Goal: Task Accomplishment & Management: Manage account settings

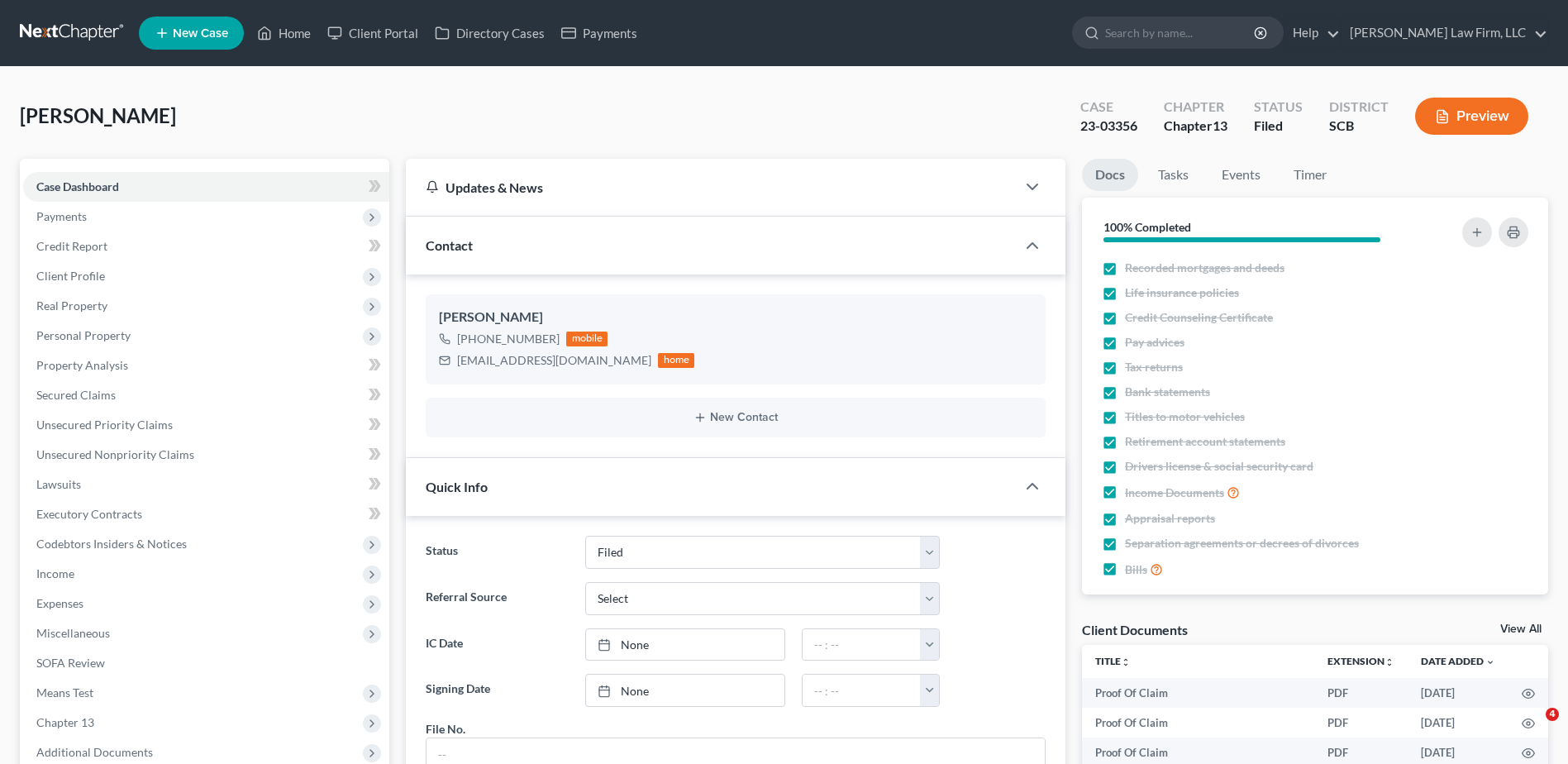
select select "2"
select select "0"
click at [1239, 44] on input "search" at bounding box center [1180, 33] width 151 height 30
type input "miles"
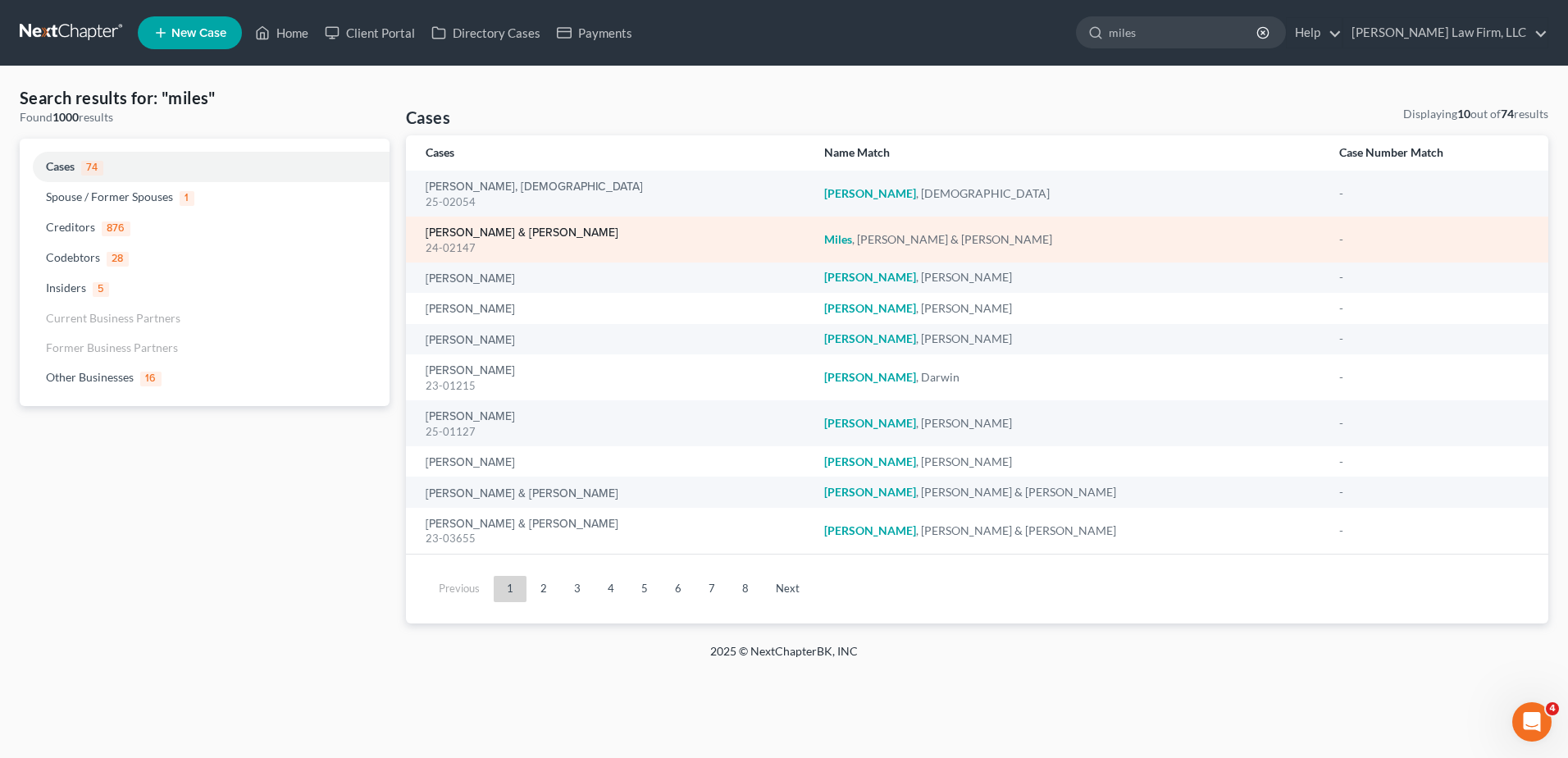
click at [453, 228] on link "[PERSON_NAME] & [PERSON_NAME]" at bounding box center [521, 232] width 193 height 11
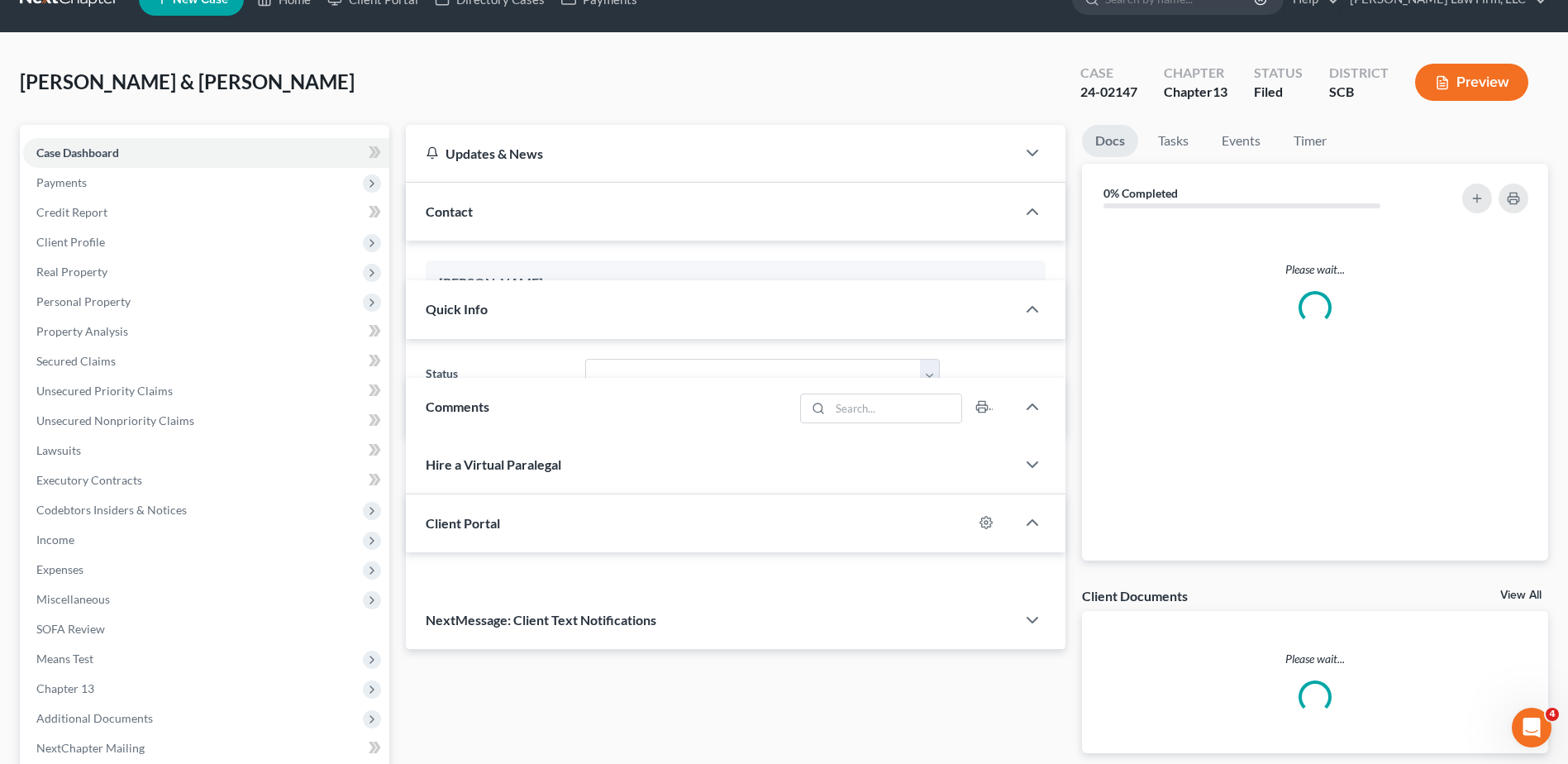
select select "0"
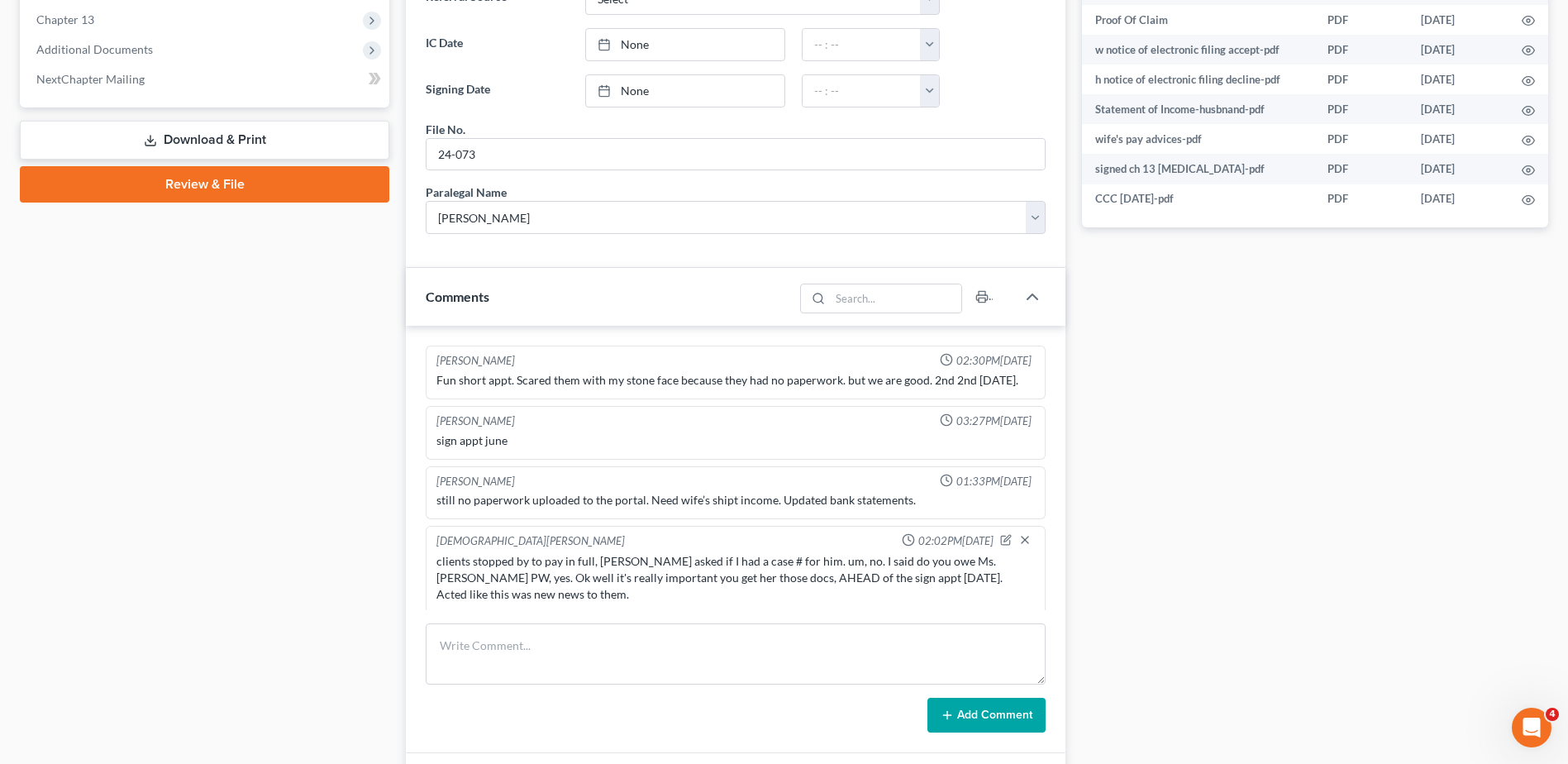
scroll to position [827, 0]
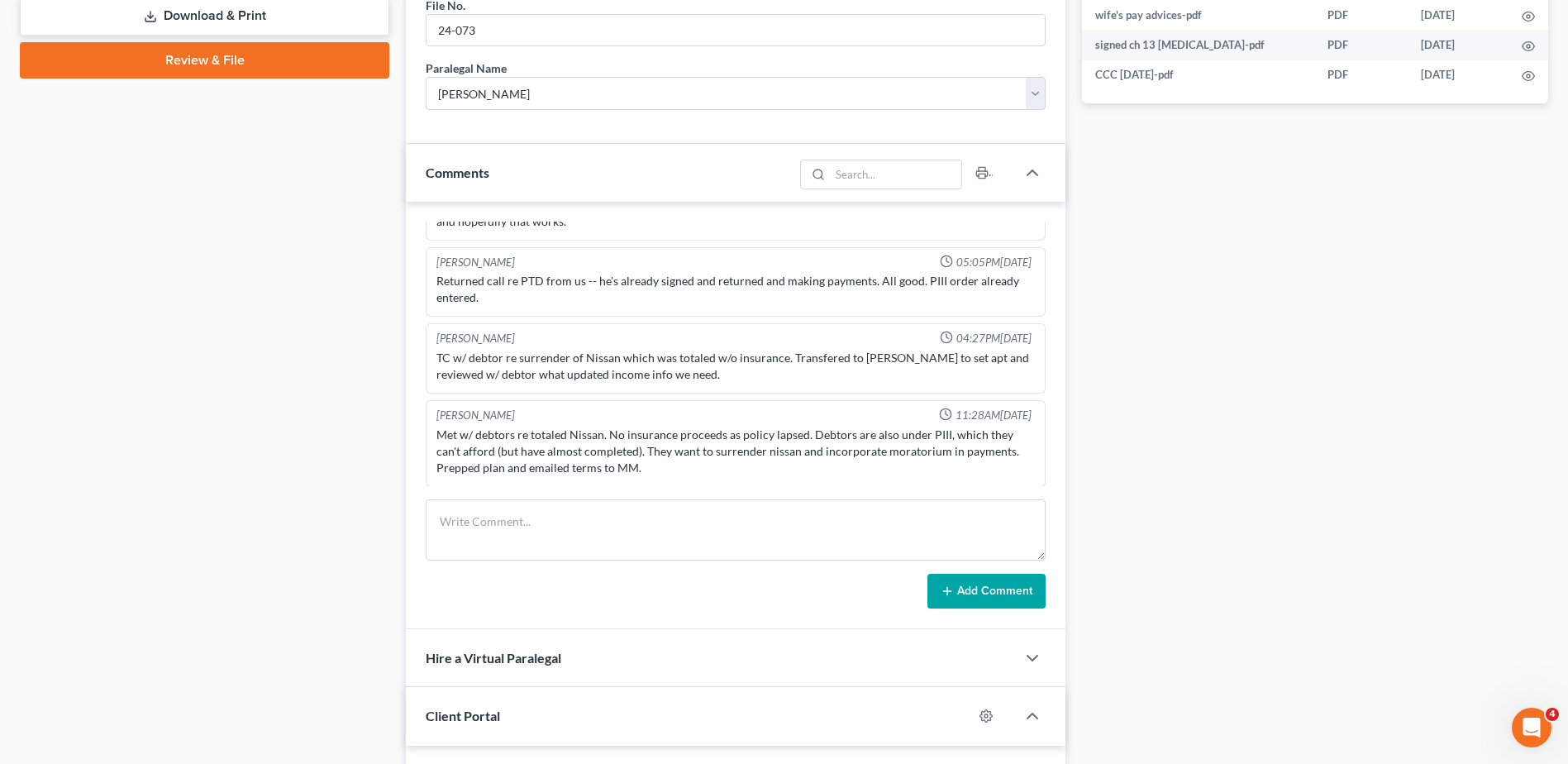
click at [369, 411] on div "Case Dashboard Payments Invoices Payments Payments Credit Report Client Profile" at bounding box center [204, 119] width 386 height 1575
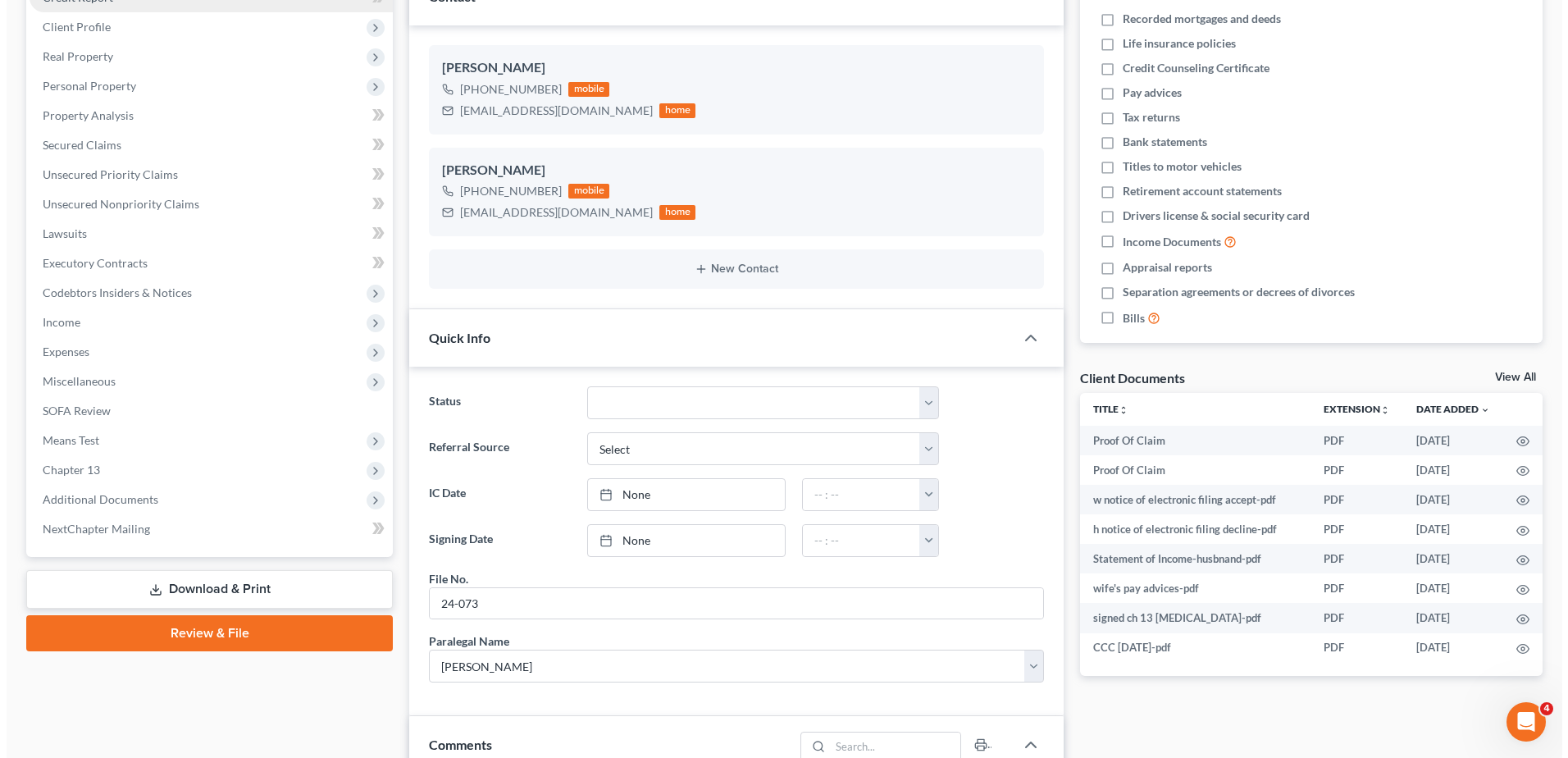
scroll to position [0, 0]
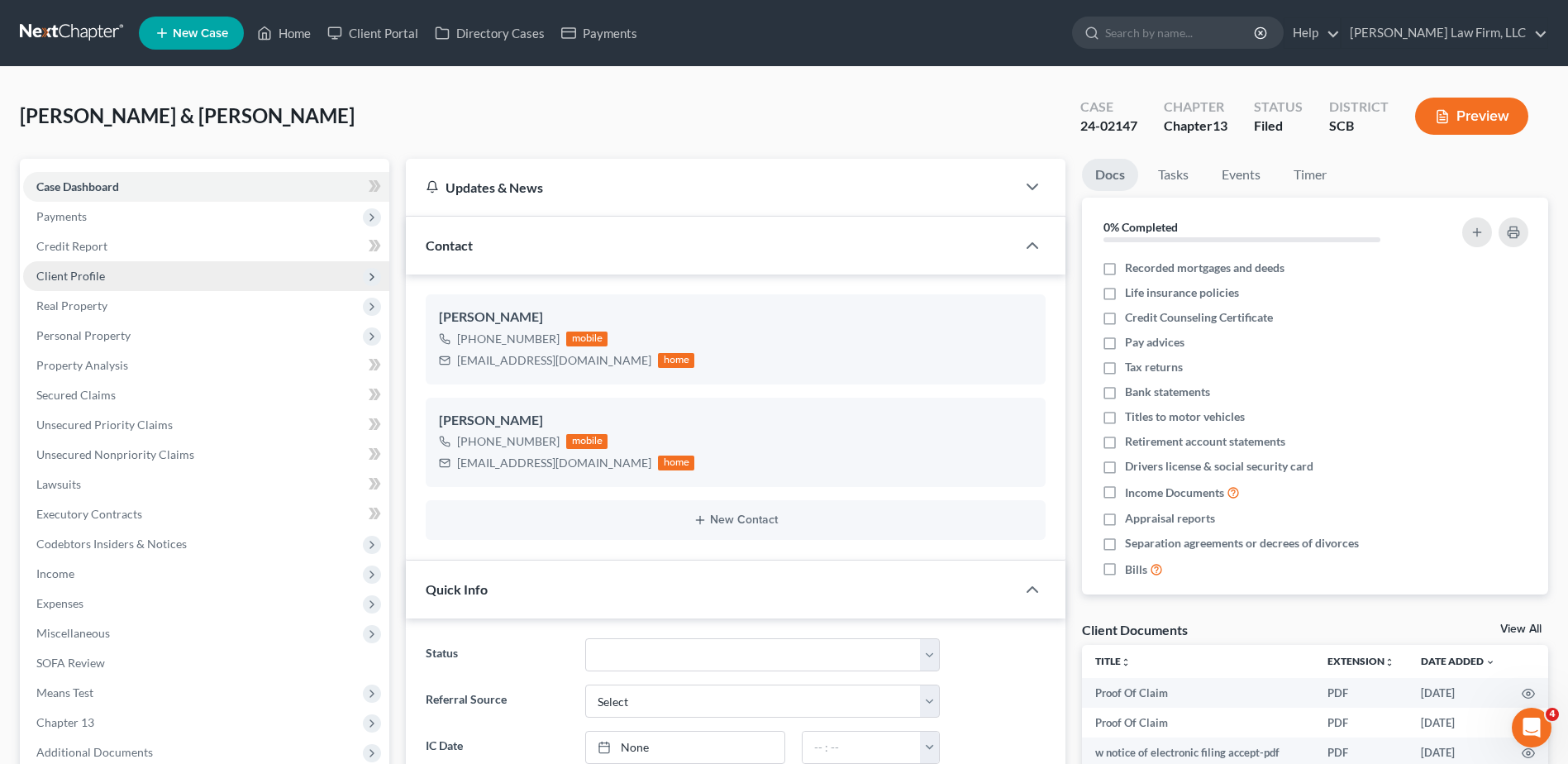
click at [71, 275] on span "Client Profile" at bounding box center [70, 276] width 68 height 14
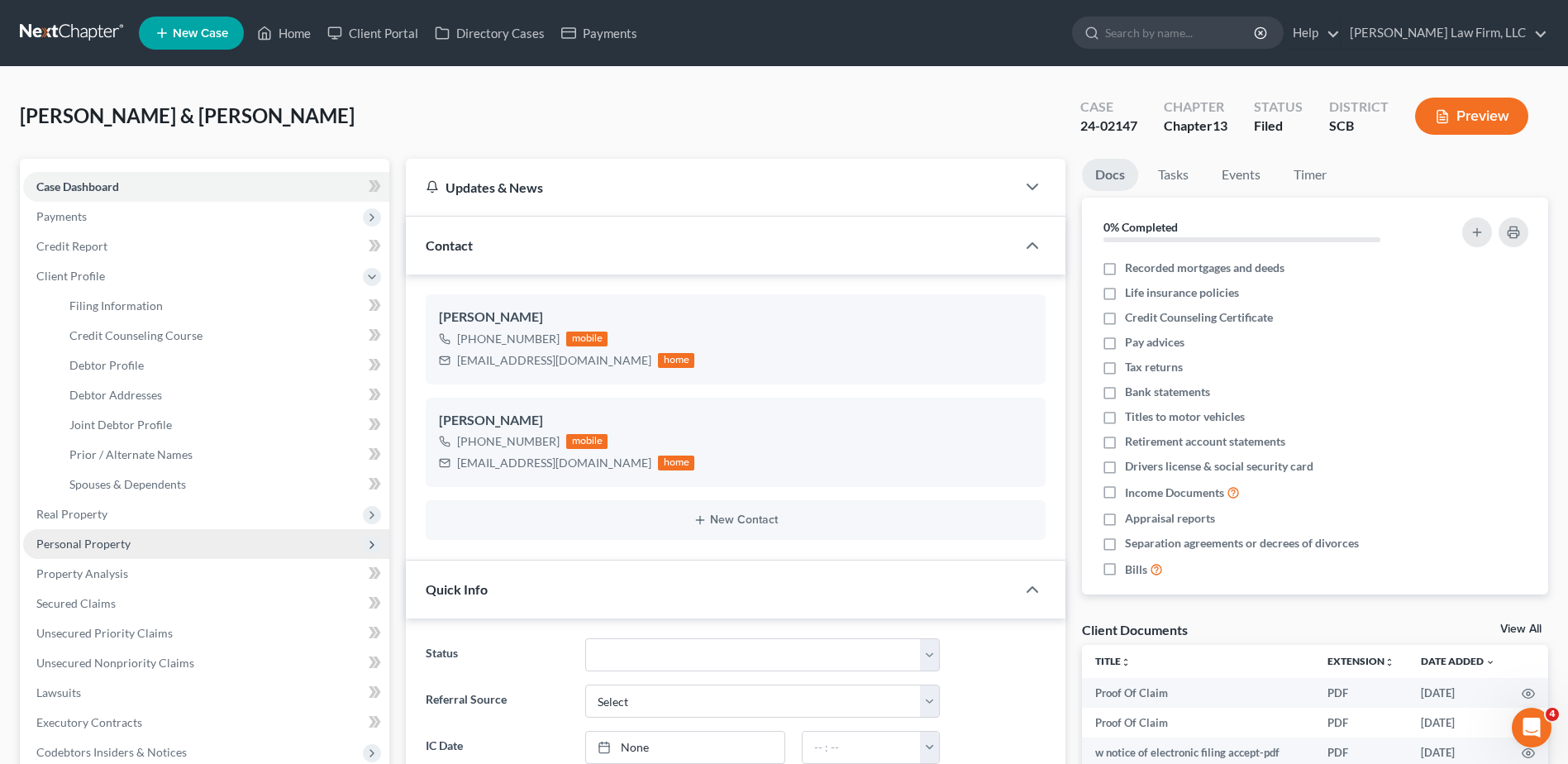
click at [77, 545] on span "Personal Property" at bounding box center [83, 544] width 94 height 14
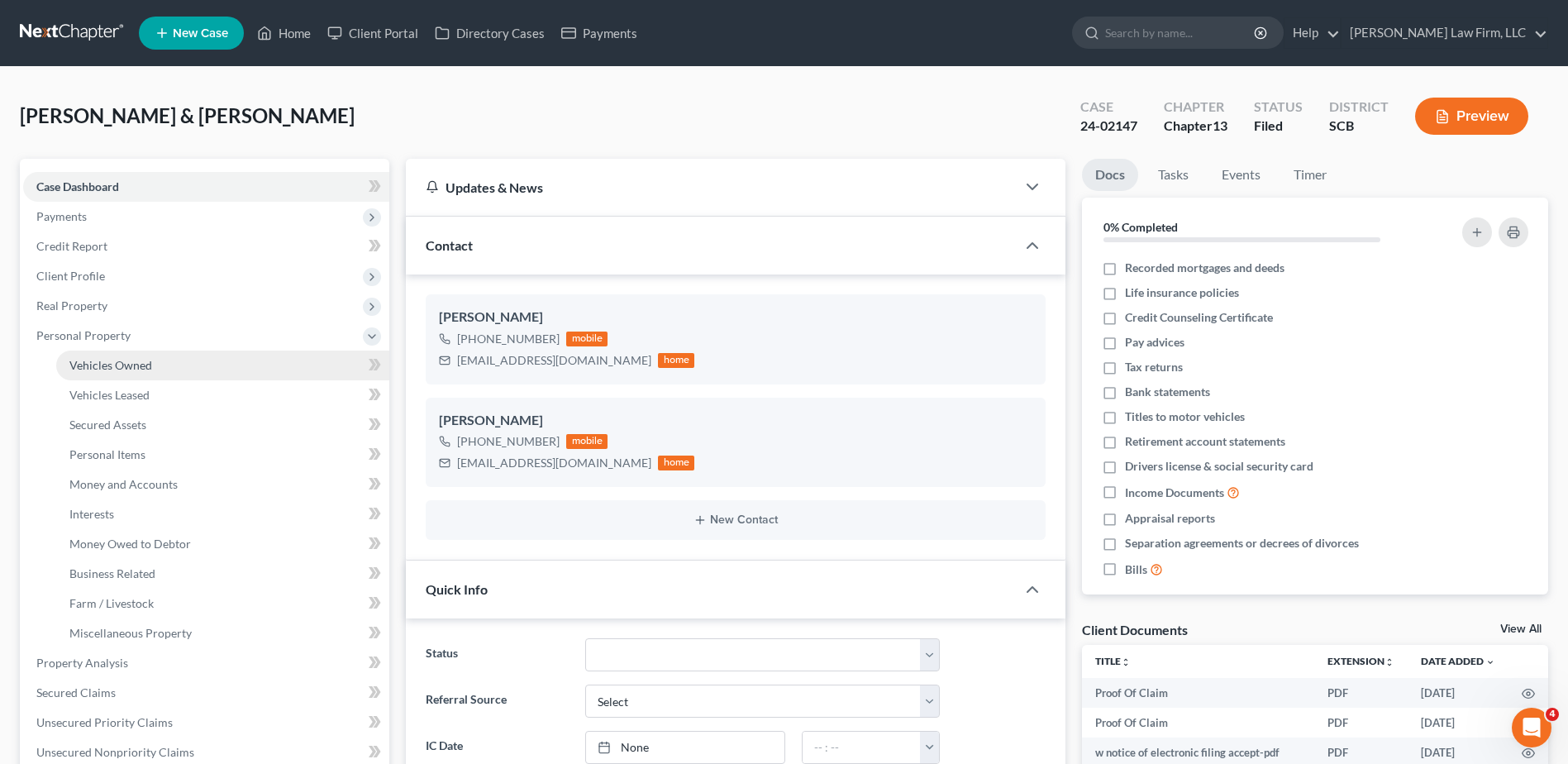
click at [133, 358] on span "Vehicles Owned" at bounding box center [110, 365] width 83 height 14
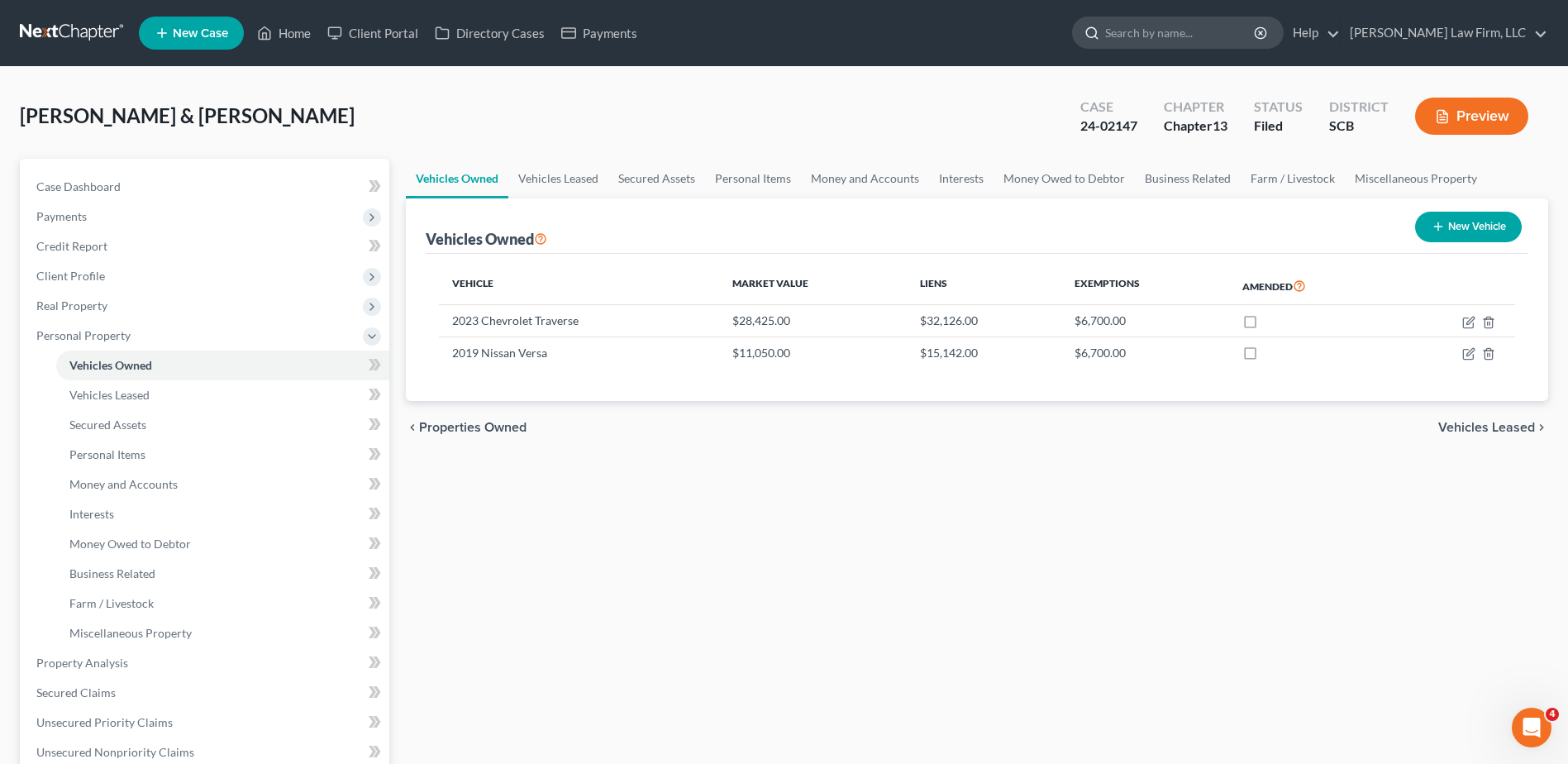
click at [1189, 26] on input "search" at bounding box center [1180, 33] width 151 height 30
type input "caughn"
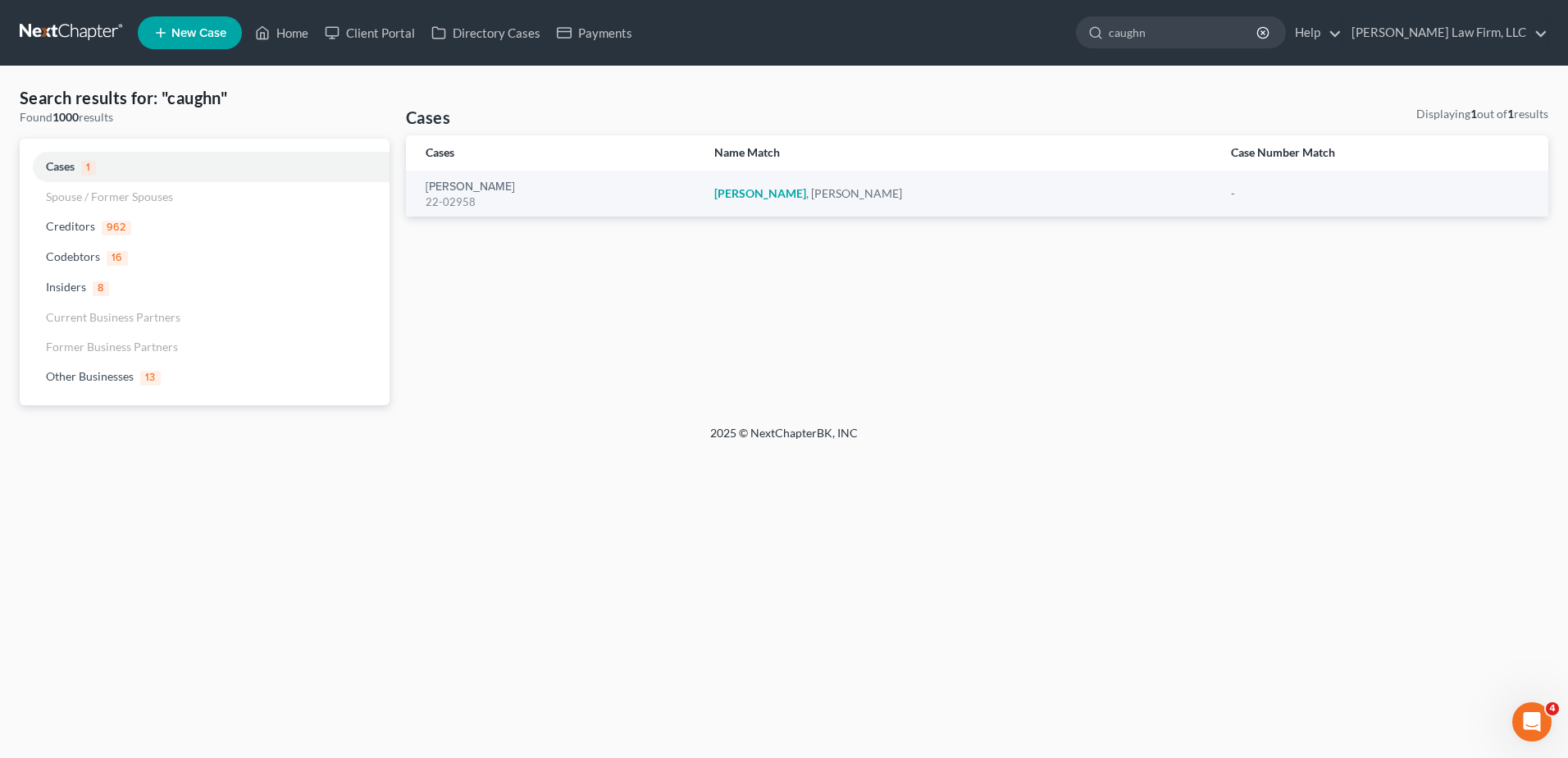
drag, startPoint x: 1192, startPoint y: 29, endPoint x: 1028, endPoint y: 26, distance: 164.0
click at [1038, 25] on ul "New Case Home Client Portal Directory Cases Payments caughn - No Result - Credi…" at bounding box center [843, 33] width 1410 height 42
type input "[PERSON_NAME]"
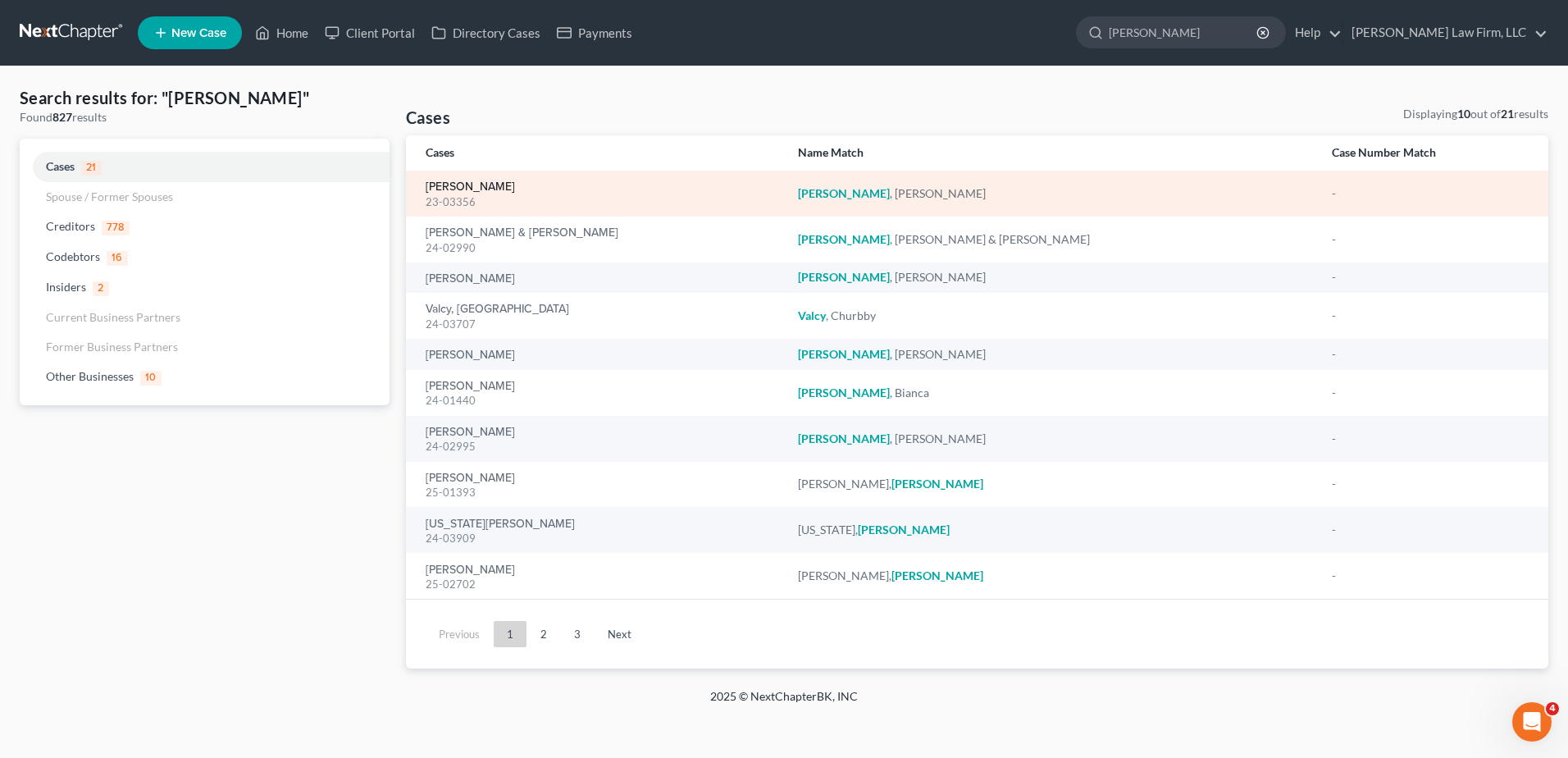
click at [435, 184] on link "[PERSON_NAME]" at bounding box center [470, 187] width 90 height 11
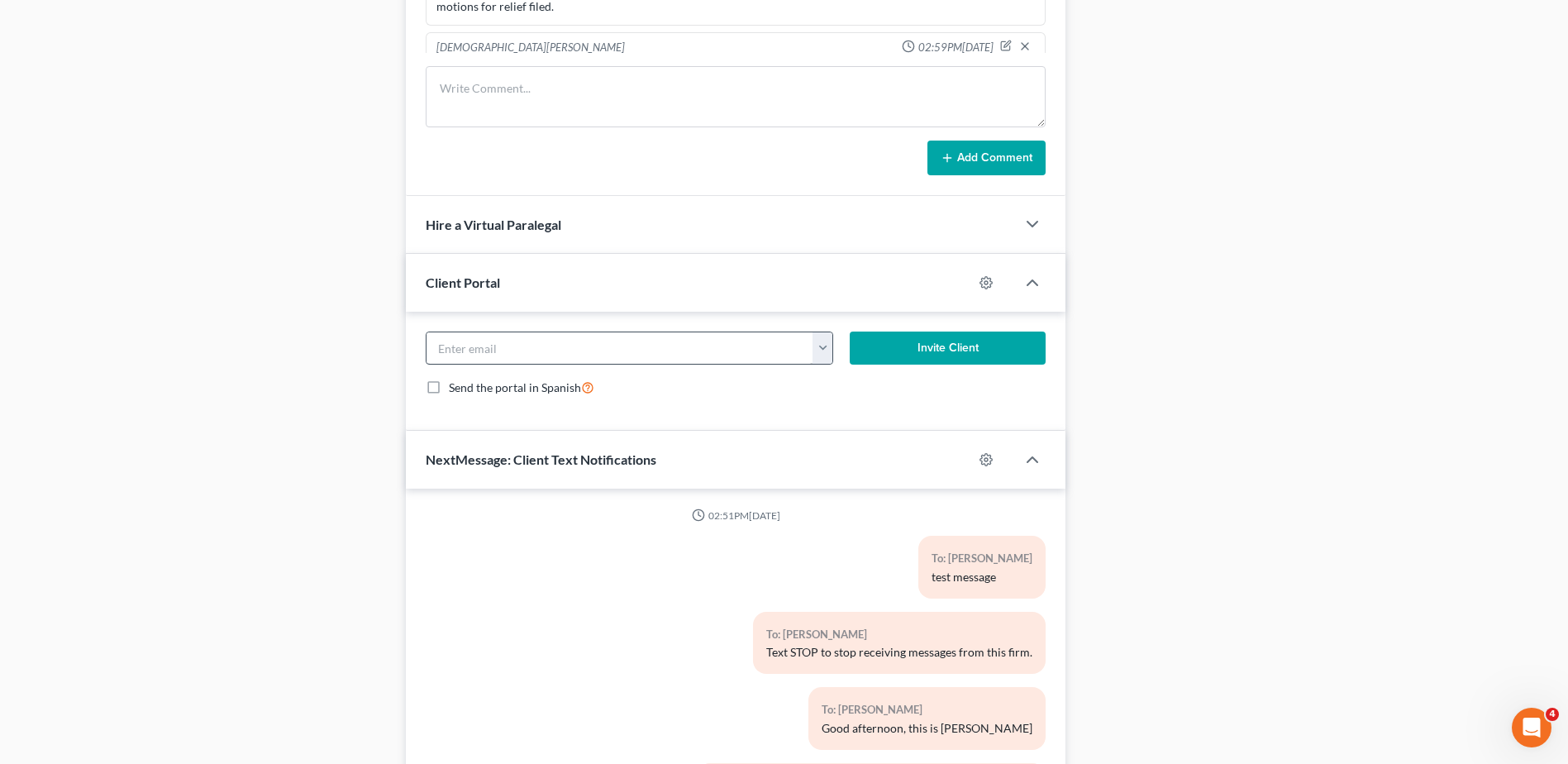
scroll to position [994, 0]
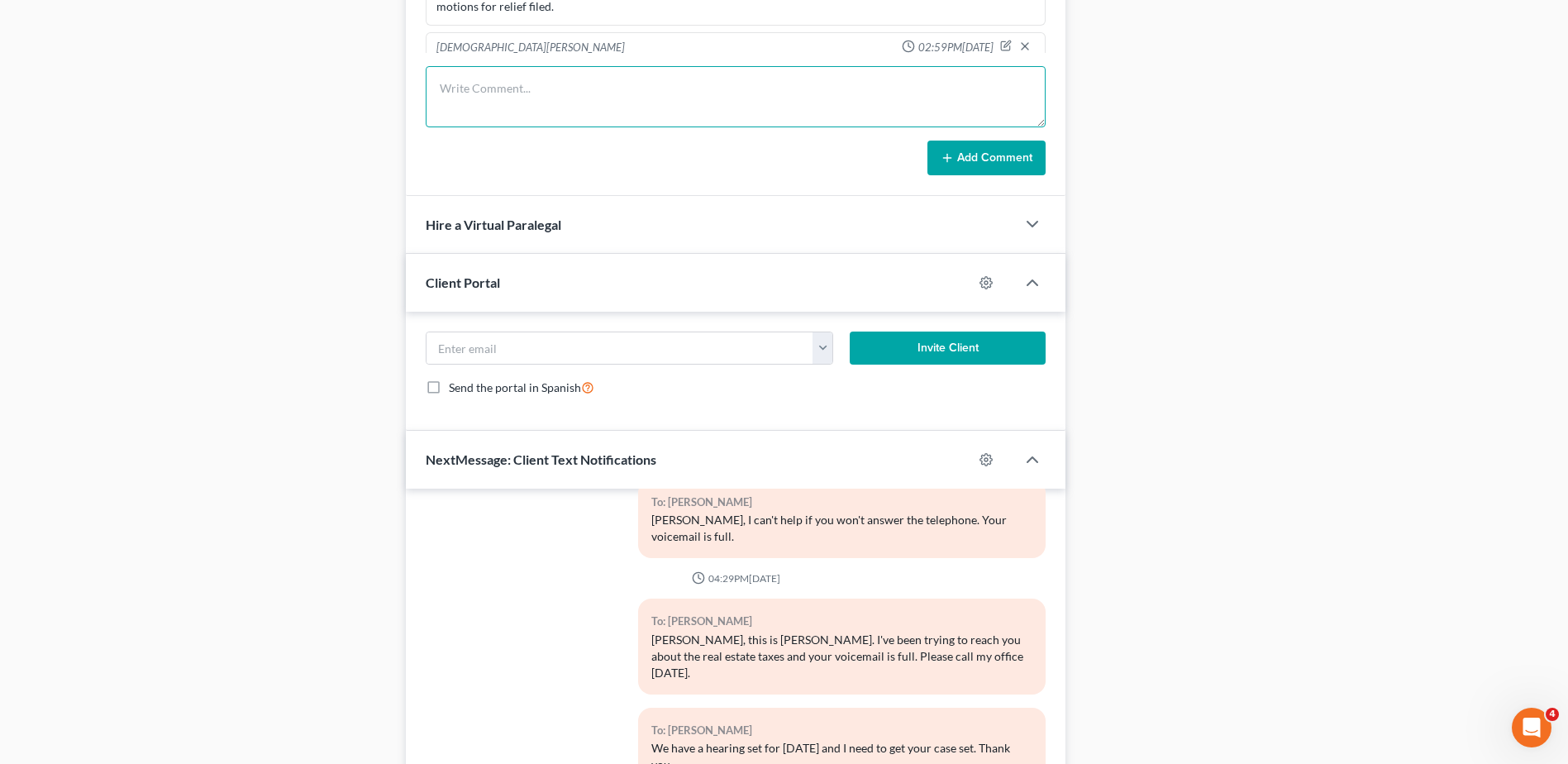
click at [511, 105] on textarea at bounding box center [736, 97] width 620 height 61
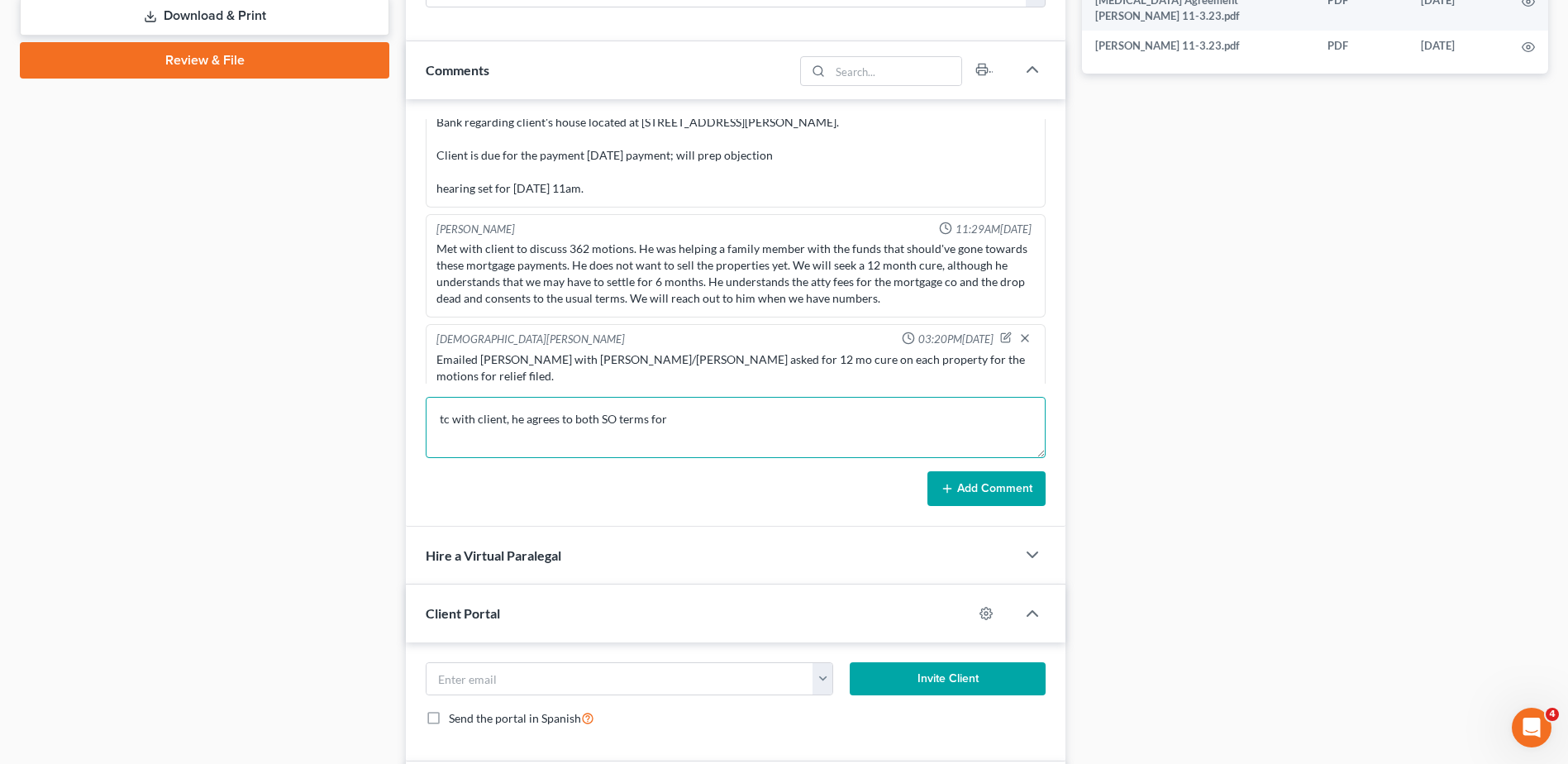
scroll to position [2477, 0]
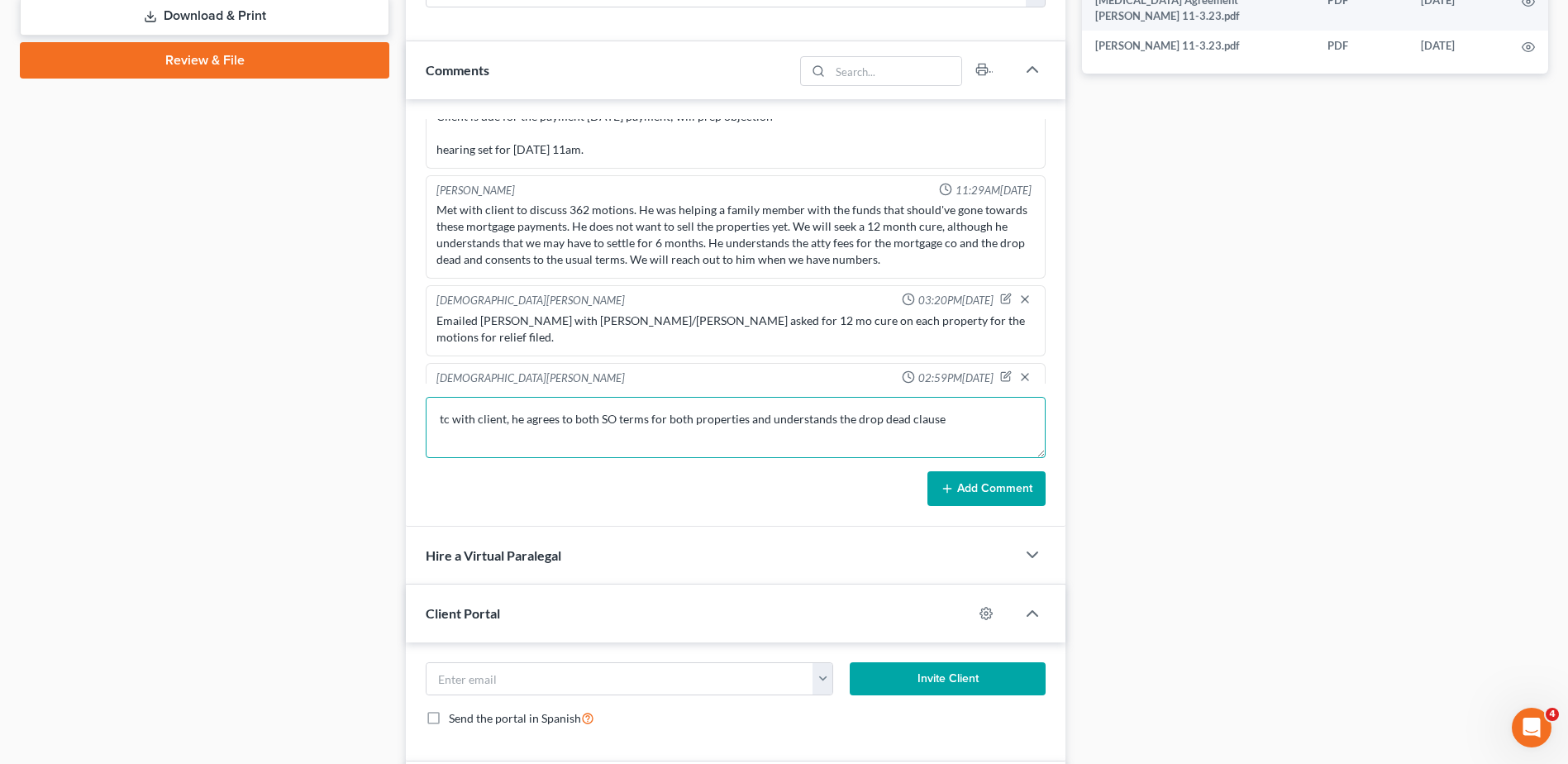
type textarea "tc with client, he agrees to both SO terms for both properties and understands …"
click at [956, 477] on button "Add Comment" at bounding box center [986, 488] width 118 height 35
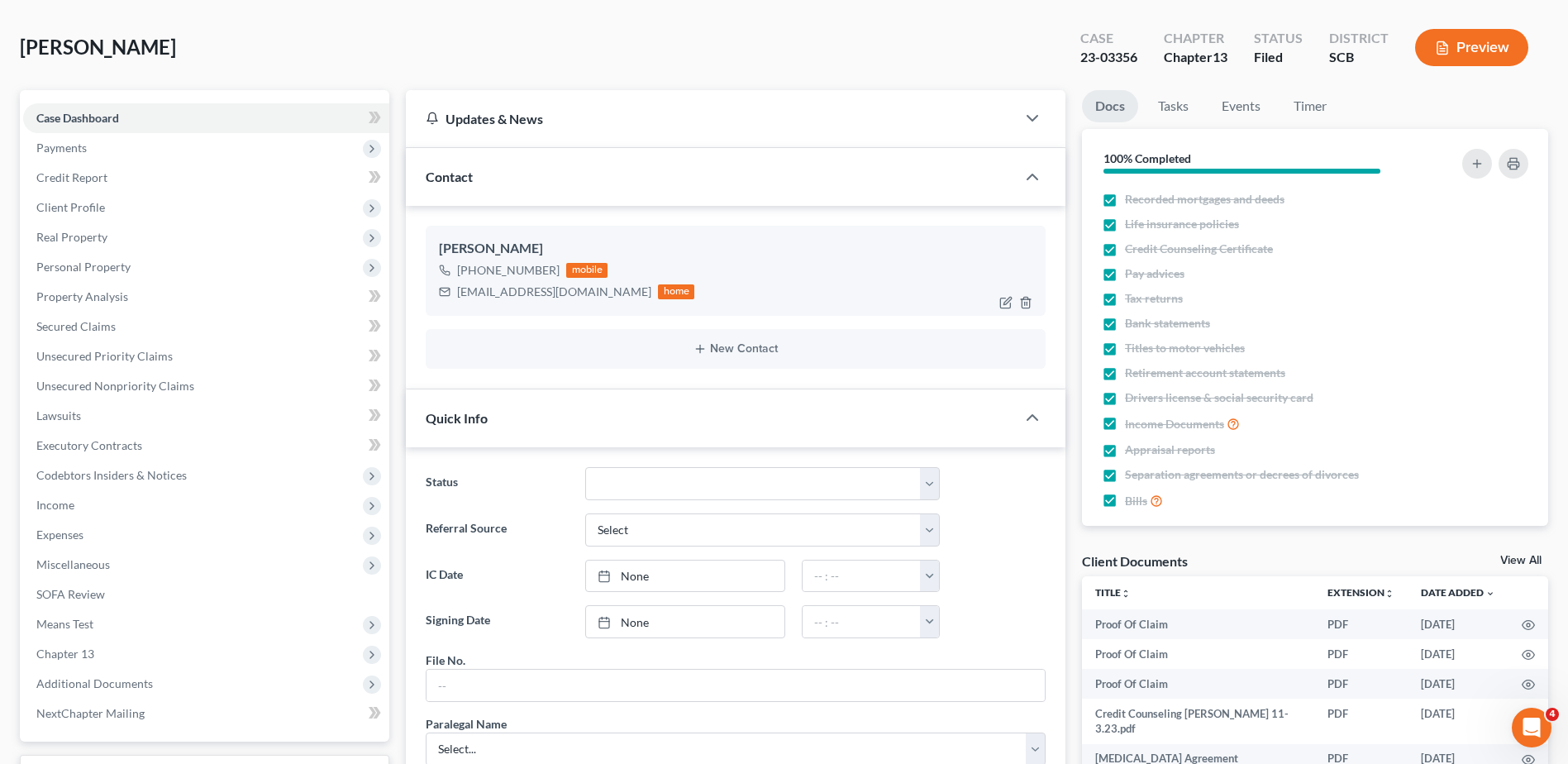
scroll to position [0, 0]
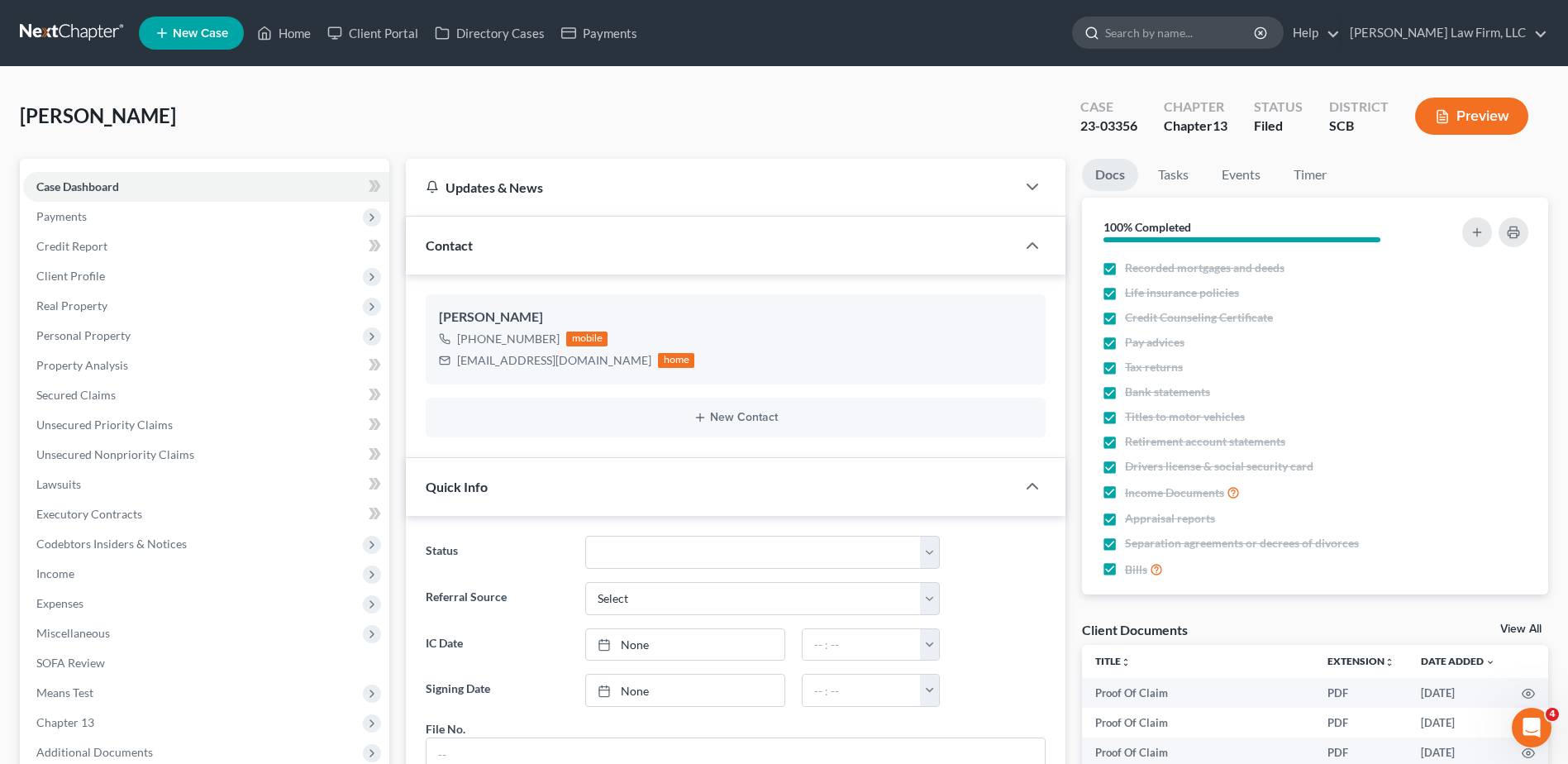
click at [1189, 42] on input "search" at bounding box center [1180, 33] width 151 height 30
type input "veyera"
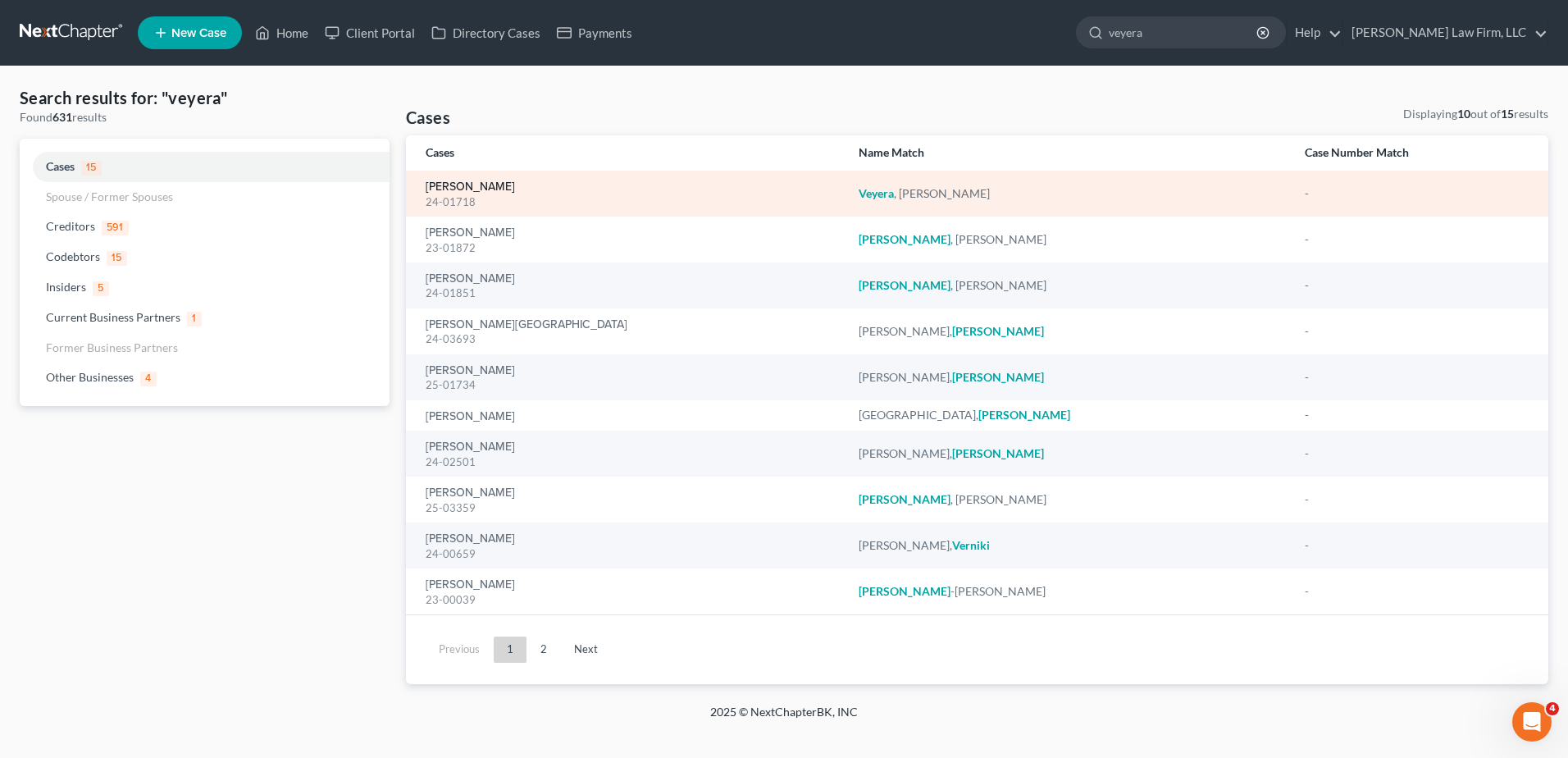
click at [450, 188] on link "[PERSON_NAME]" at bounding box center [470, 187] width 90 height 11
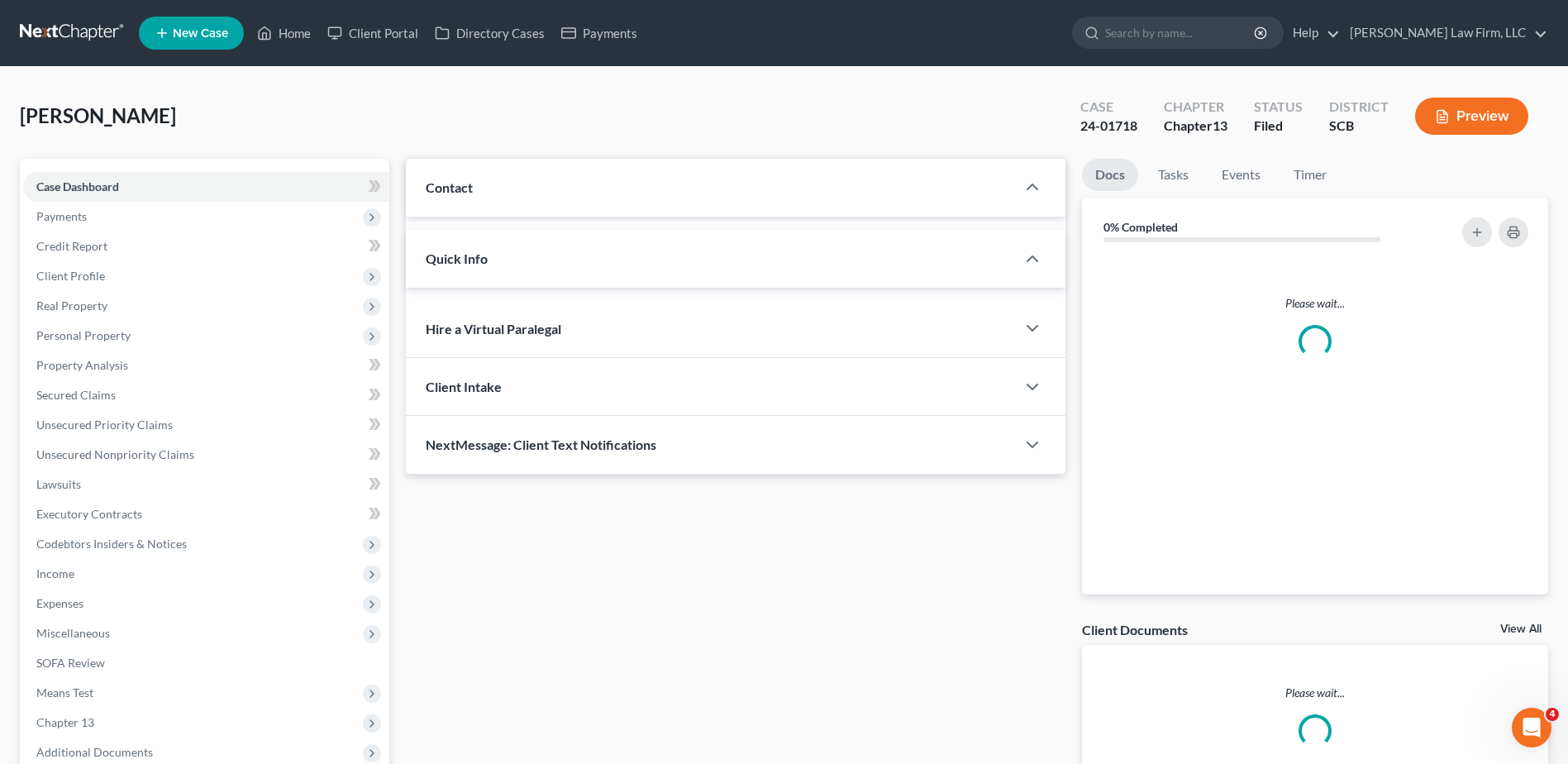
select select "1"
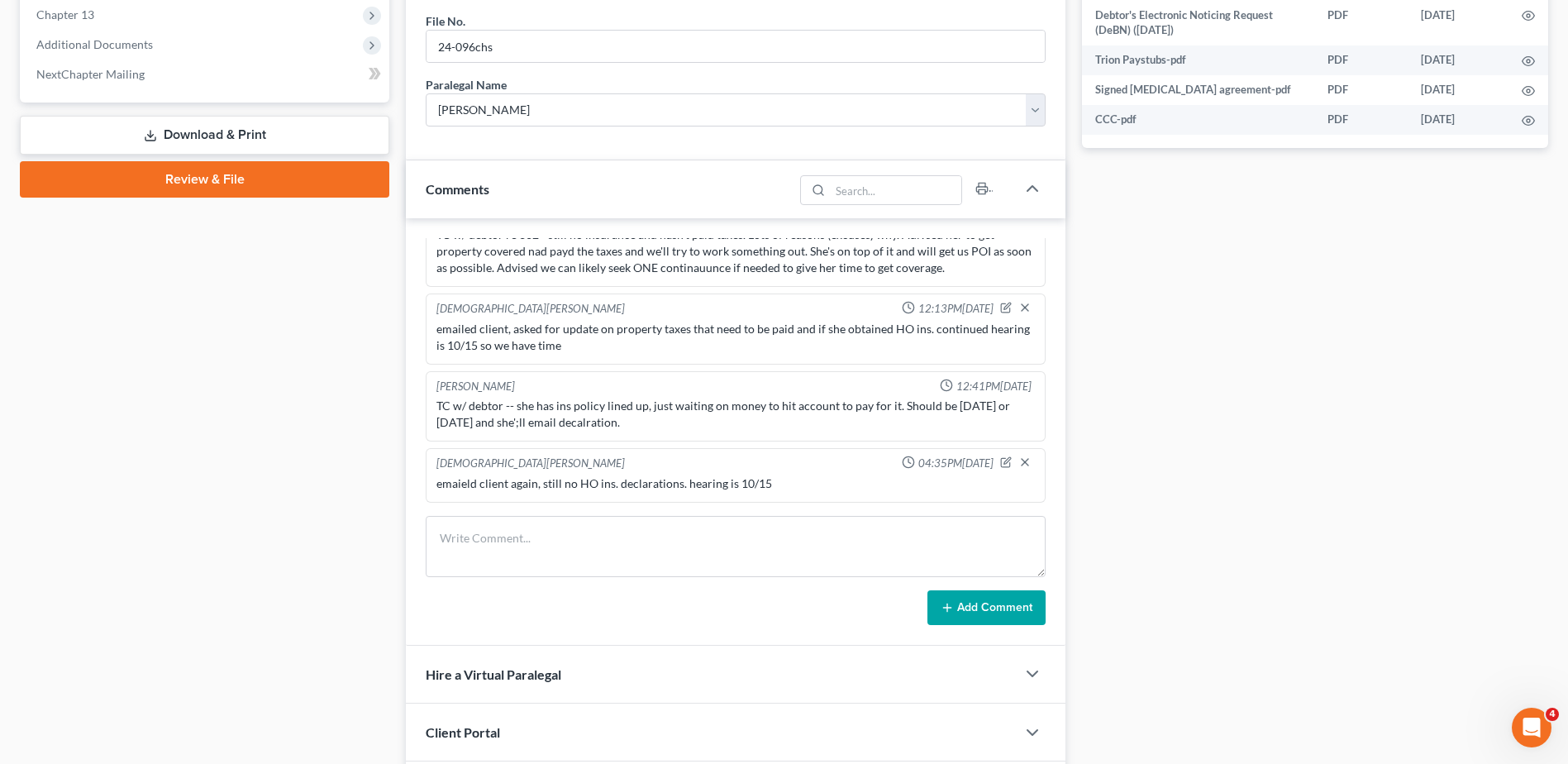
scroll to position [827, 0]
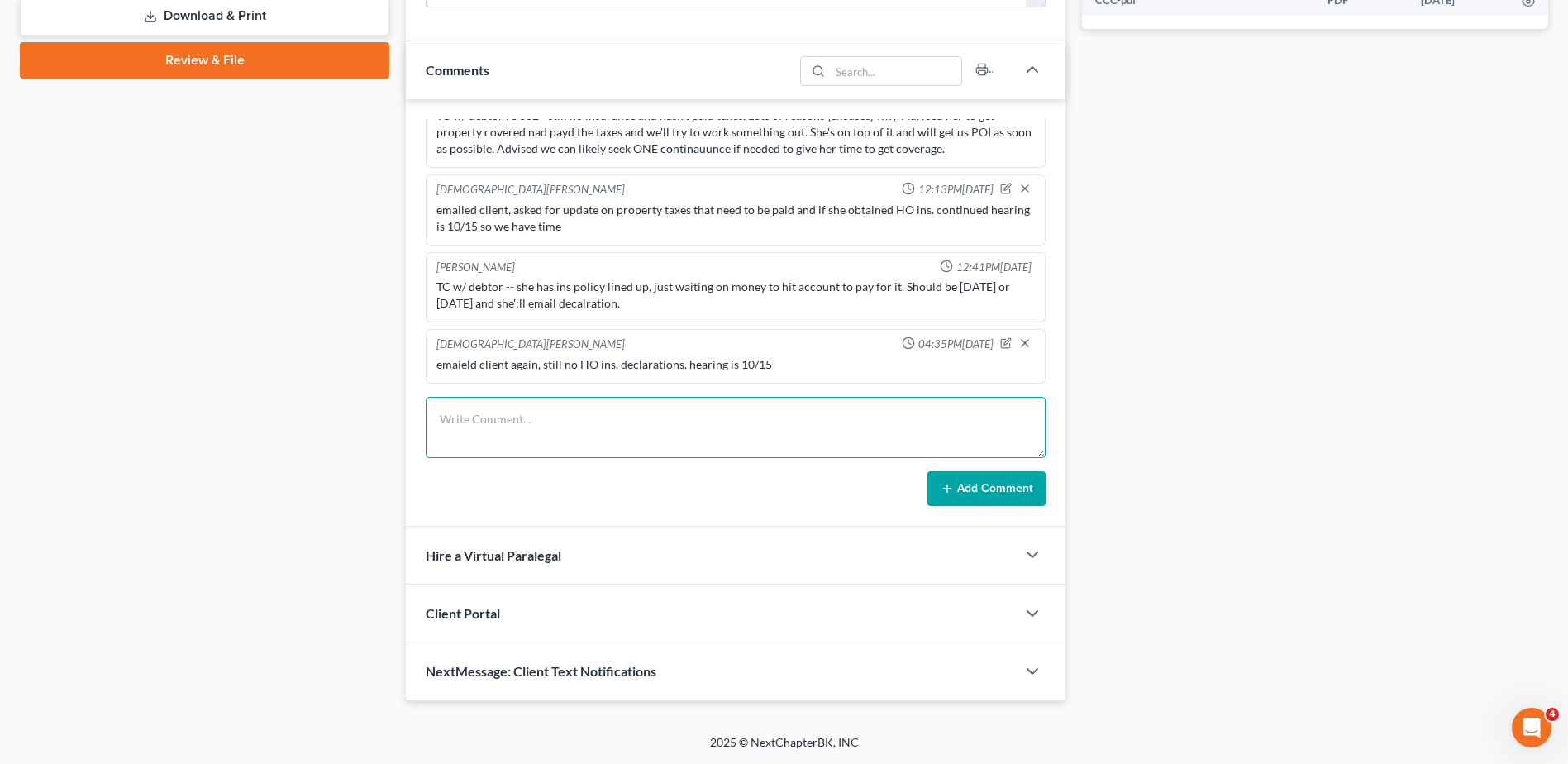
click at [517, 422] on textarea at bounding box center [736, 427] width 620 height 61
type textarea "left vm for client, need to go over SO"
click at [987, 482] on button "Add Comment" at bounding box center [986, 488] width 118 height 35
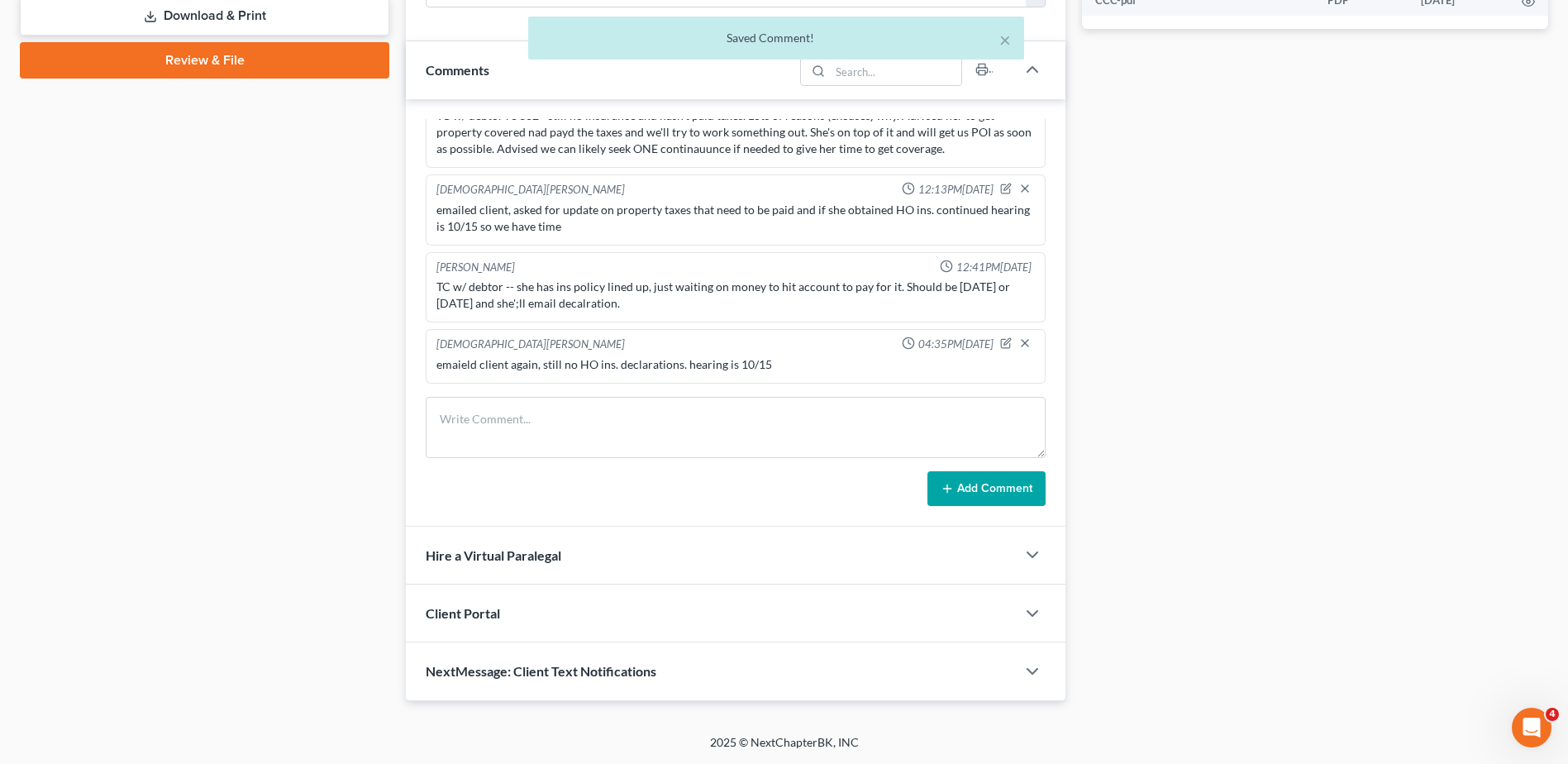
scroll to position [592, 0]
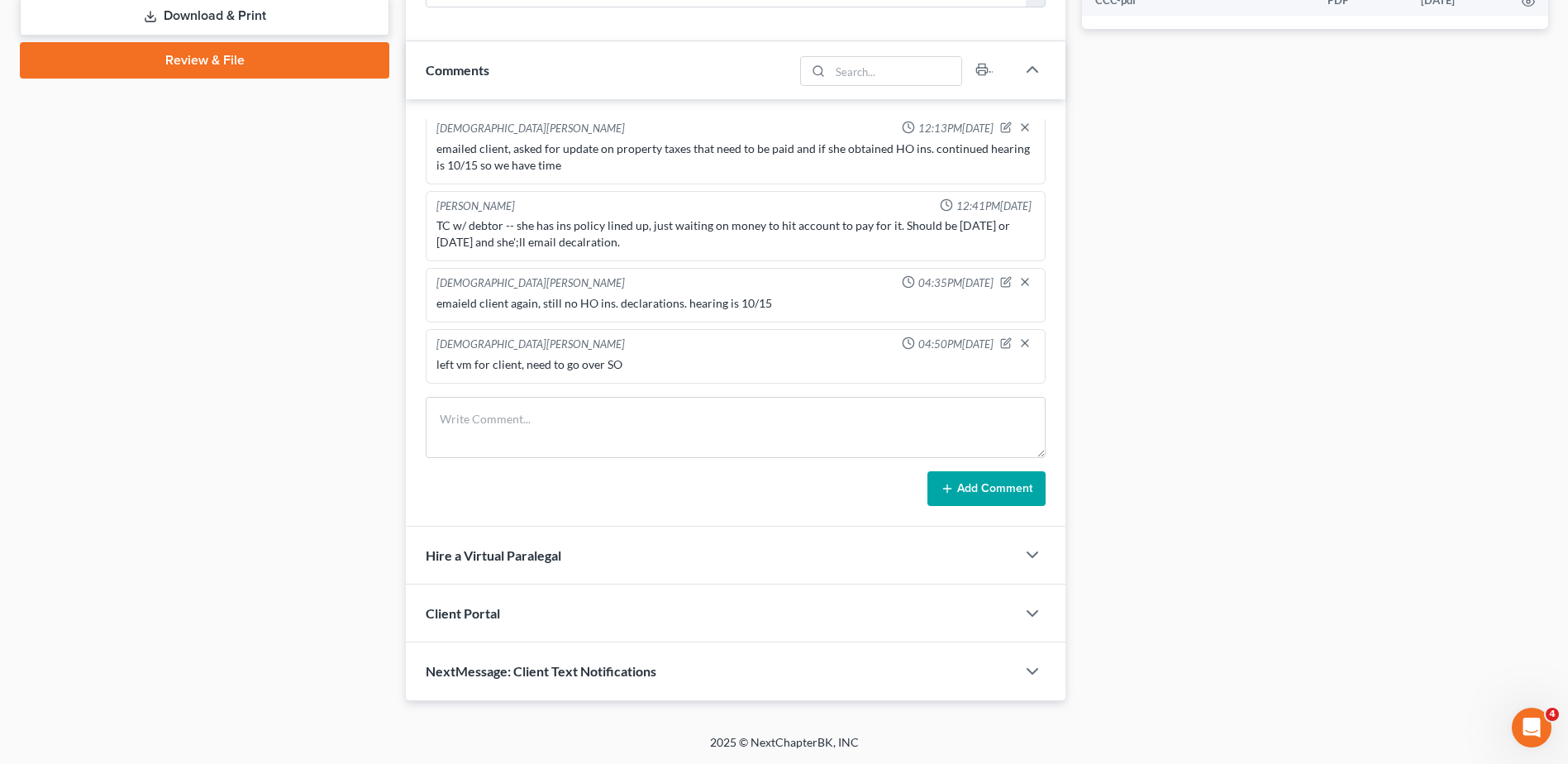
drag, startPoint x: 985, startPoint y: 343, endPoint x: 943, endPoint y: 338, distance: 42.3
click at [985, 343] on div "[PERSON_NAME] 04:50PM[DATE]" at bounding box center [736, 344] width 605 height 17
click at [1000, 341] on icon "button" at bounding box center [1005, 343] width 12 height 12
click at [756, 374] on textarea "left vm for client, need to go over SO" at bounding box center [736, 386] width 598 height 61
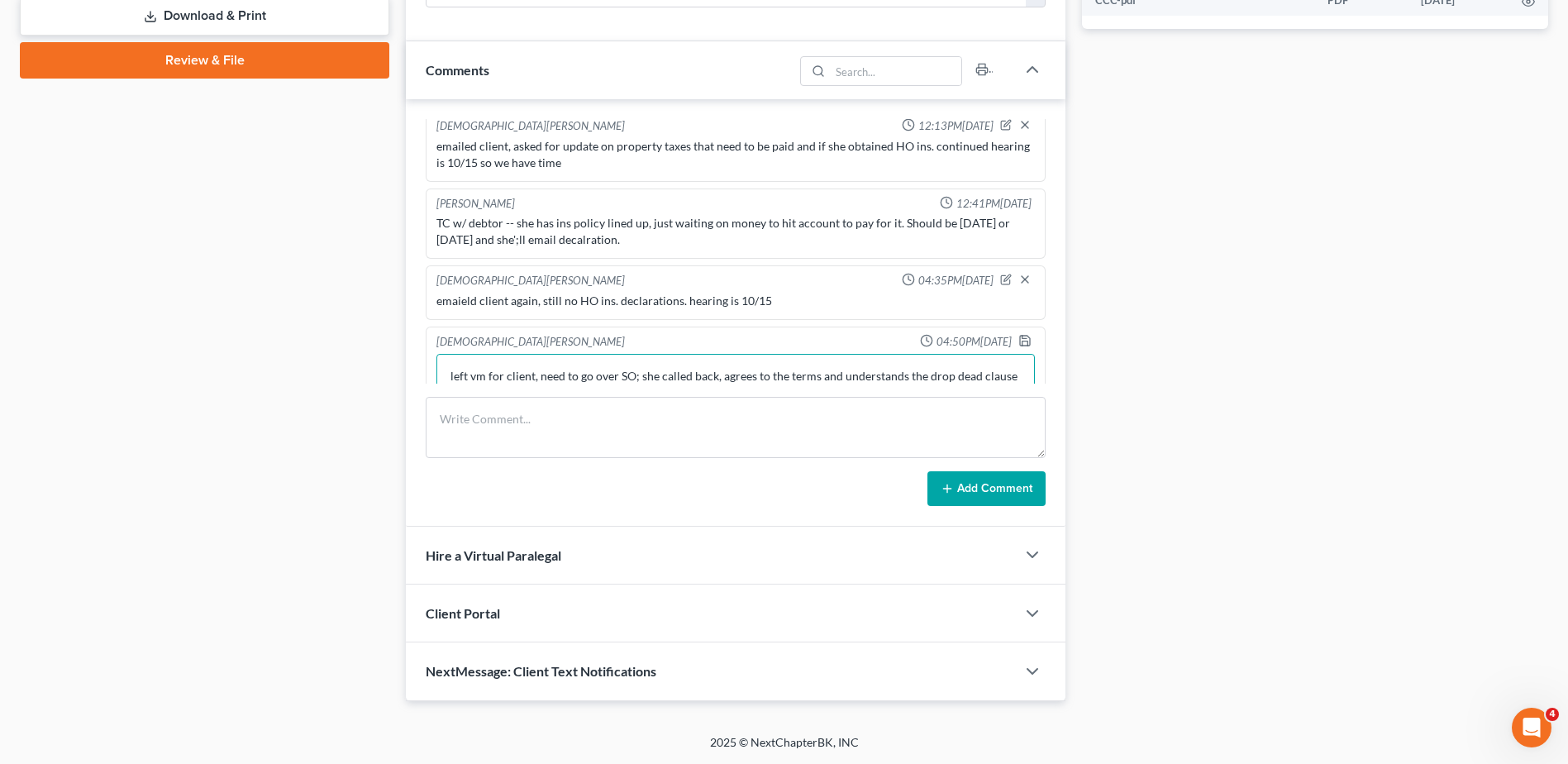
scroll to position [611, 0]
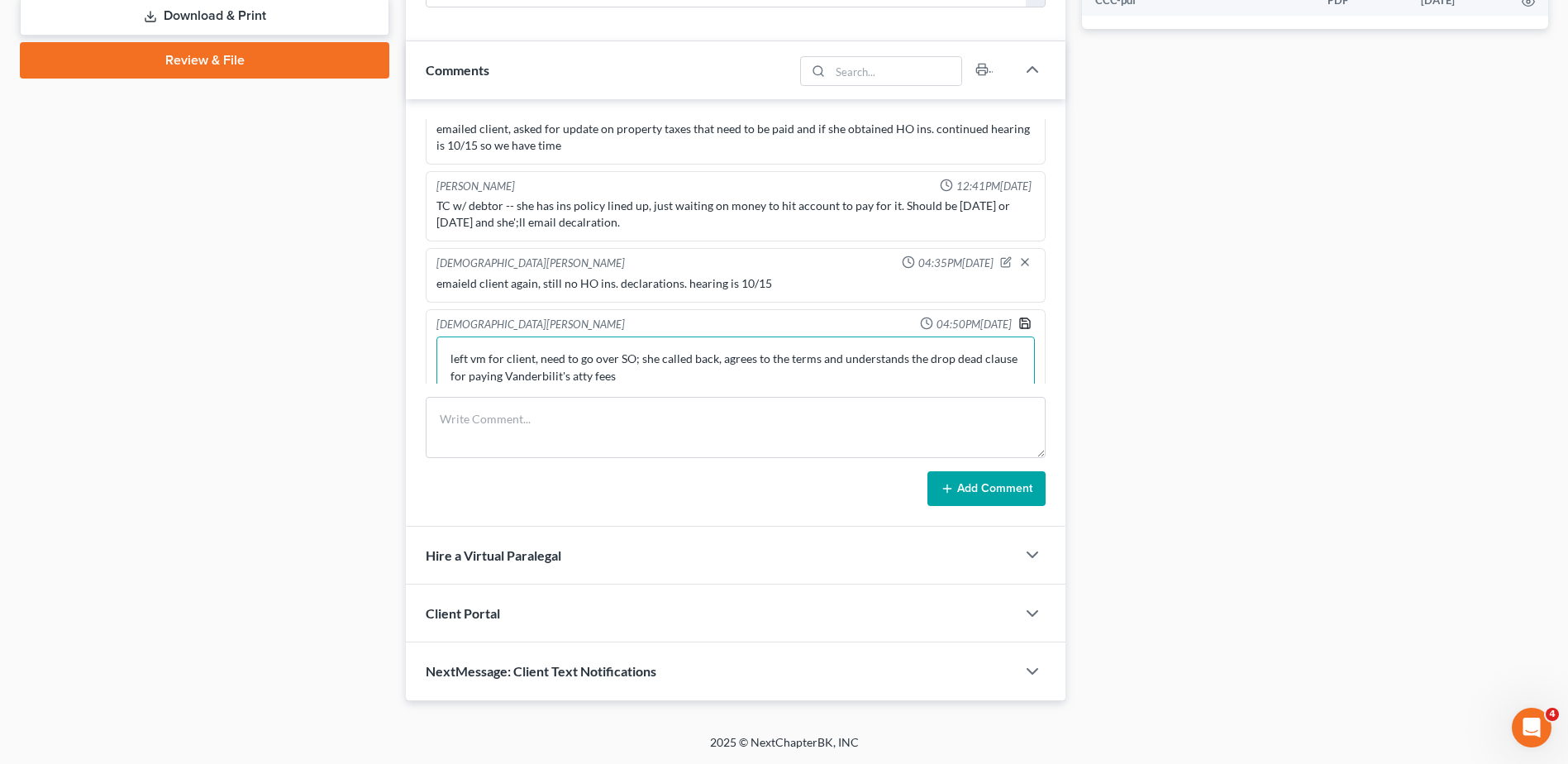
type textarea "left vm for client, need to go over SO; she called back, agrees to the terms an…"
click at [1019, 322] on icon "button" at bounding box center [1025, 323] width 13 height 13
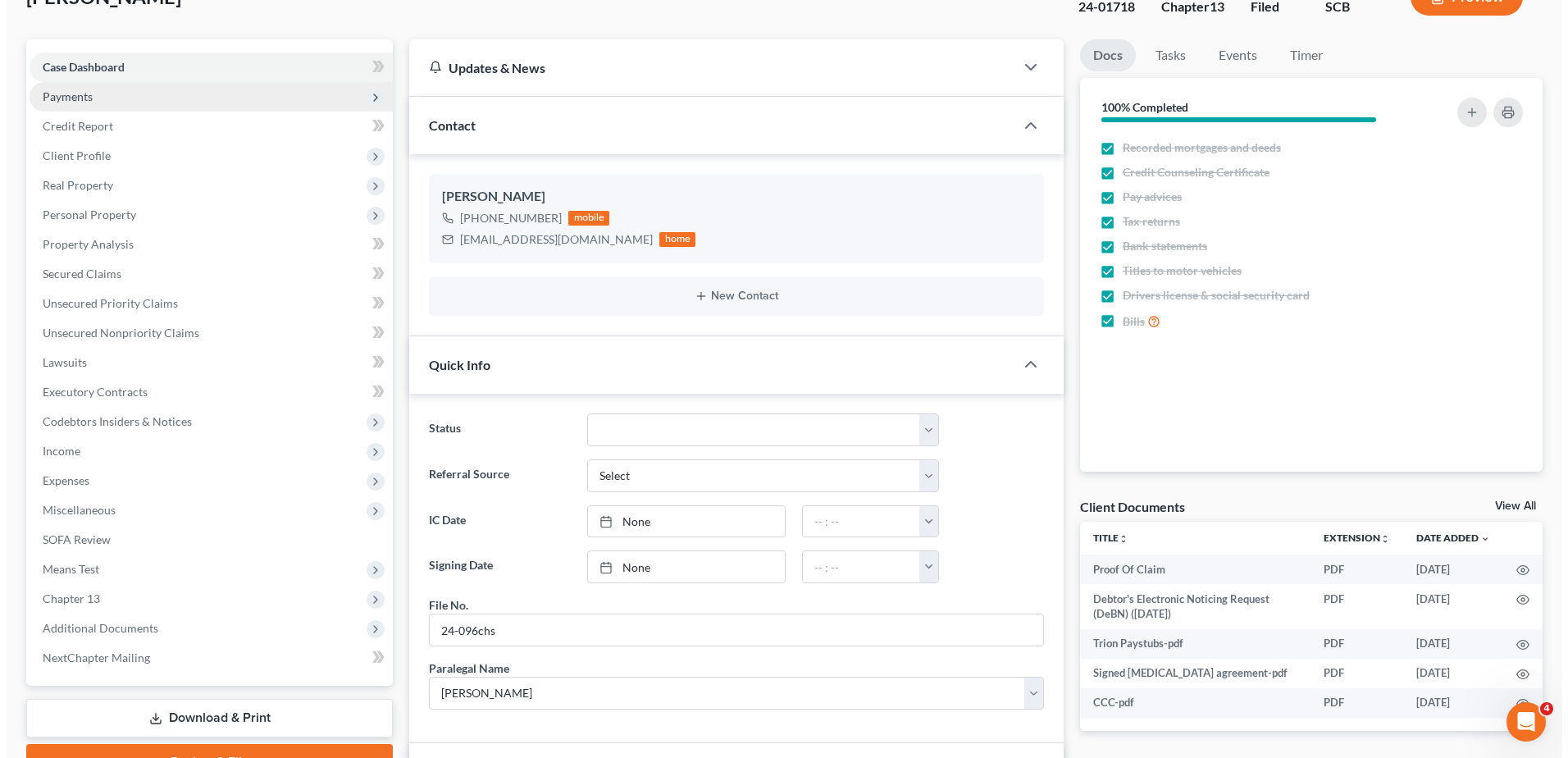
scroll to position [0, 0]
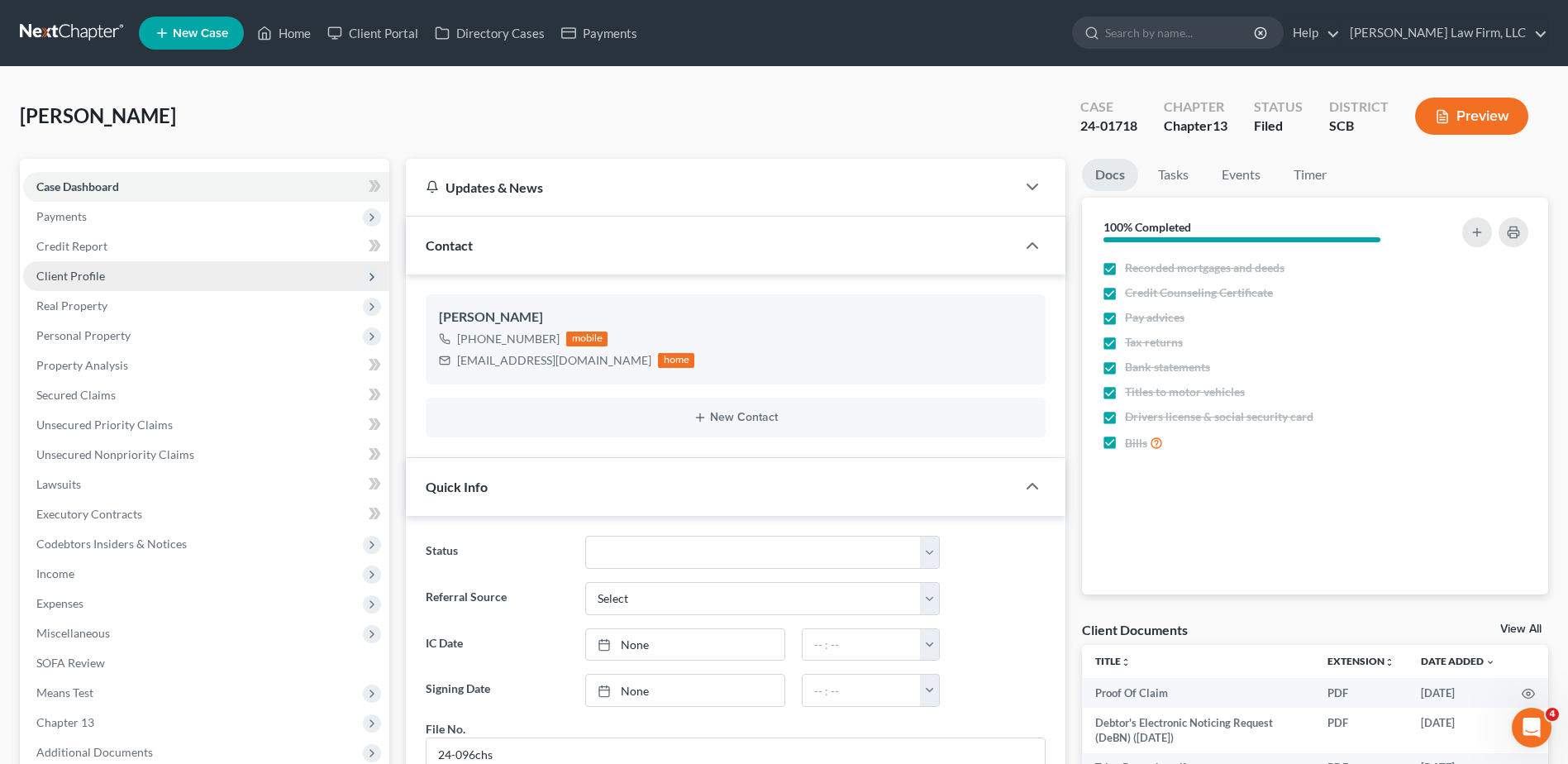
click at [80, 278] on span "Client Profile" at bounding box center [70, 276] width 68 height 14
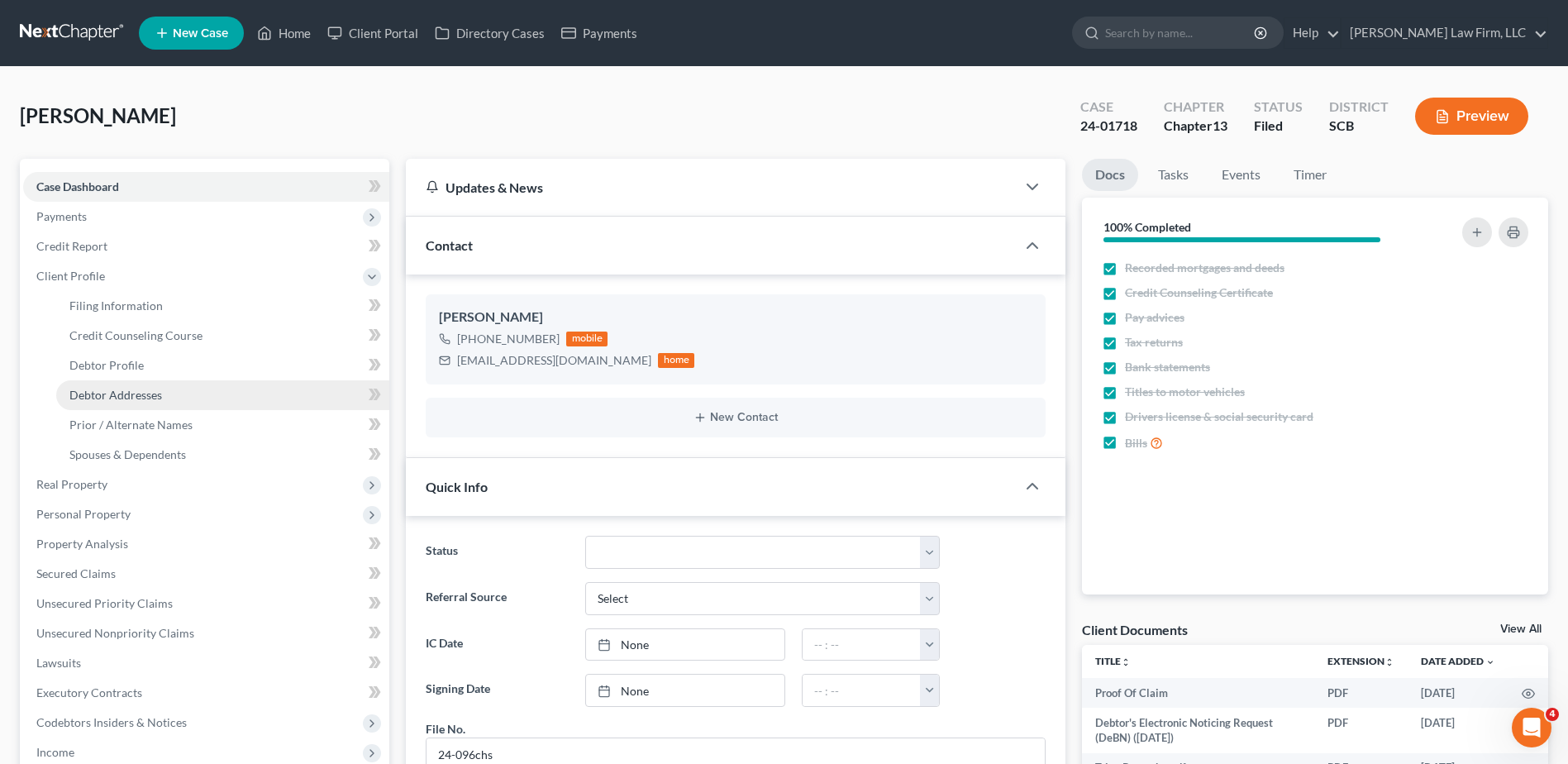
click at [121, 388] on span "Debtor Addresses" at bounding box center [115, 395] width 92 height 14
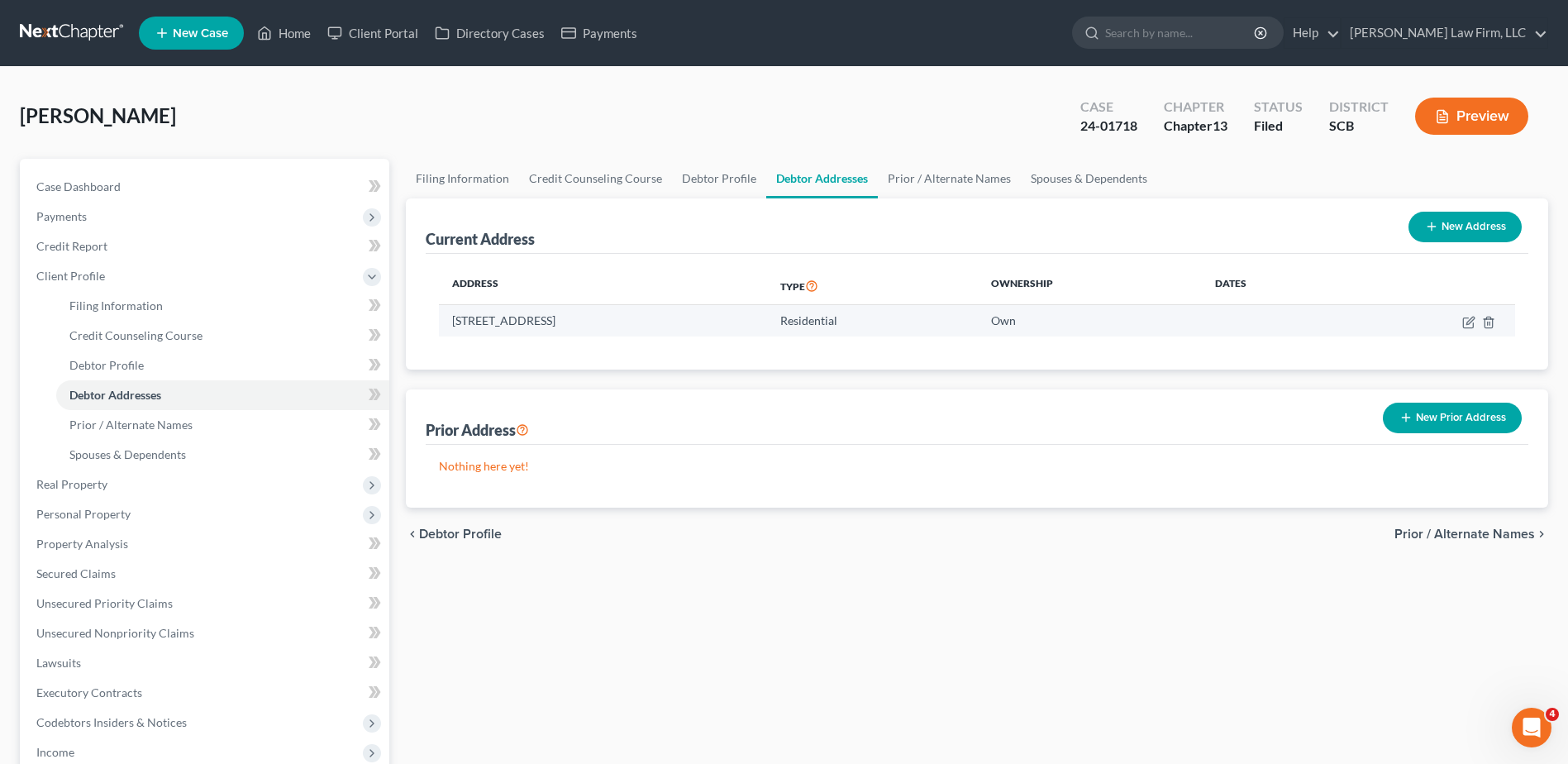
drag, startPoint x: 456, startPoint y: 321, endPoint x: 644, endPoint y: 335, distance: 188.5
click at [644, 335] on td "[STREET_ADDRESS]" at bounding box center [603, 320] width 328 height 31
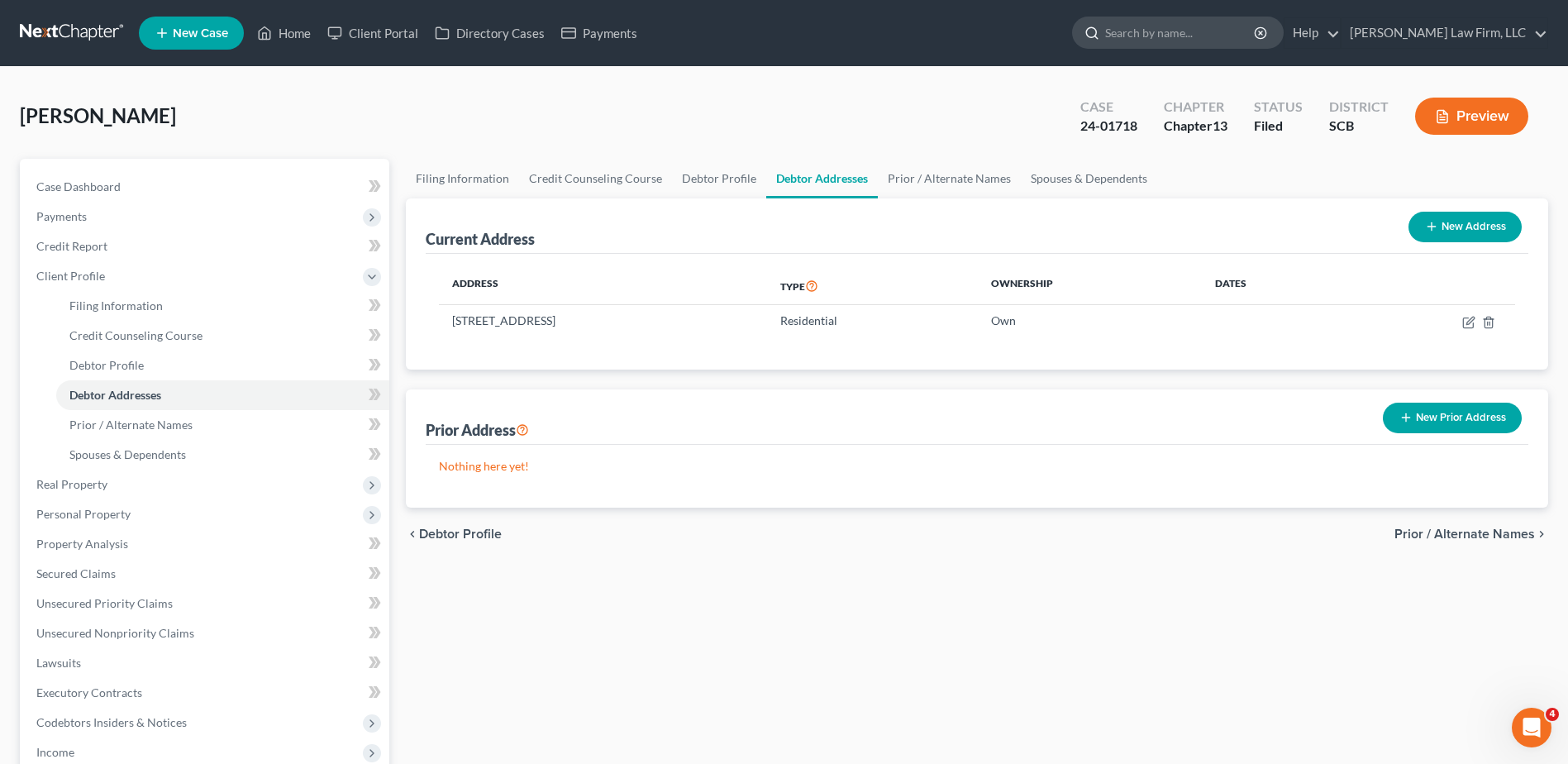
click at [1238, 28] on input "search" at bounding box center [1180, 33] width 151 height 30
type input "[PERSON_NAME]"
